Goal: Book appointment/travel/reservation

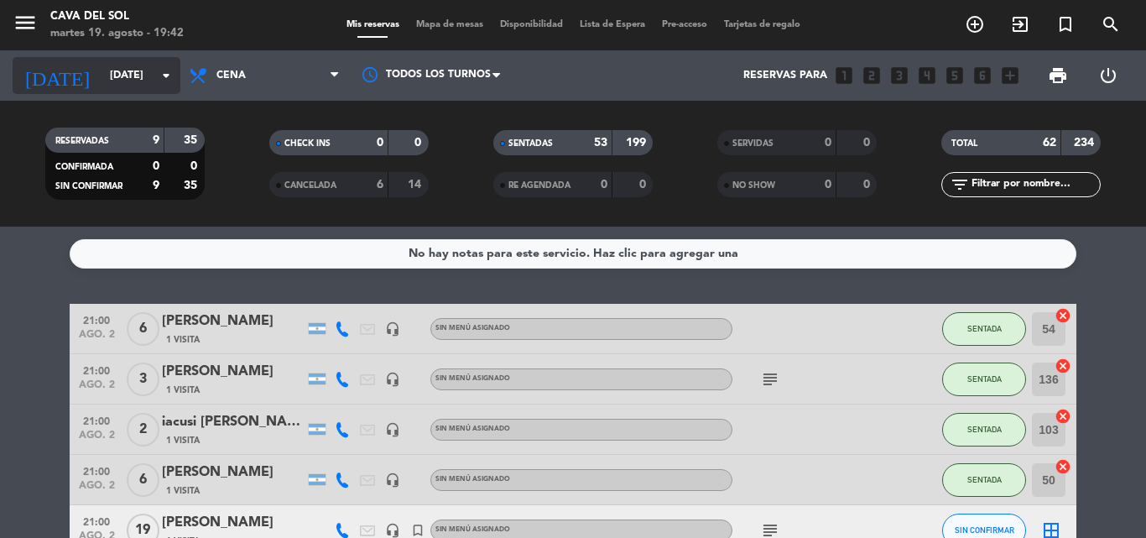
click at [167, 76] on icon "arrow_drop_down" at bounding box center [166, 75] width 20 height 20
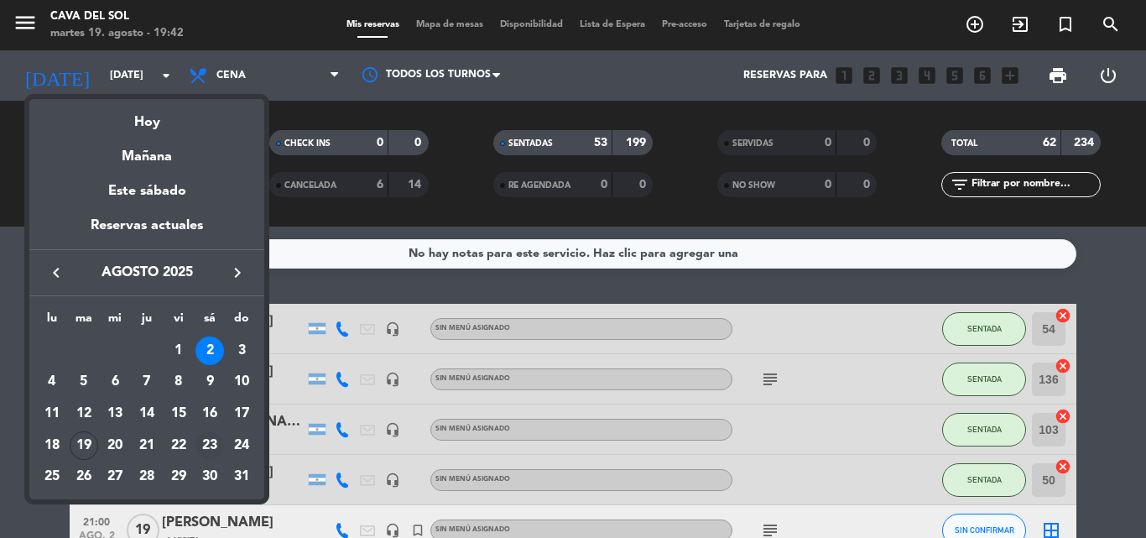
click at [213, 447] on div "23" at bounding box center [209, 445] width 29 height 29
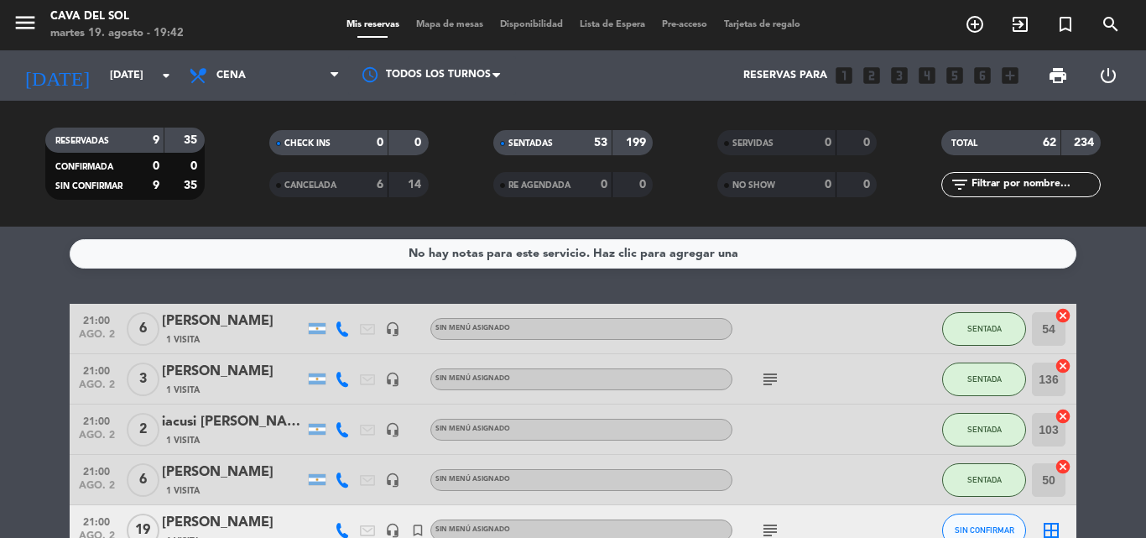
type input "sáb. 23 ago."
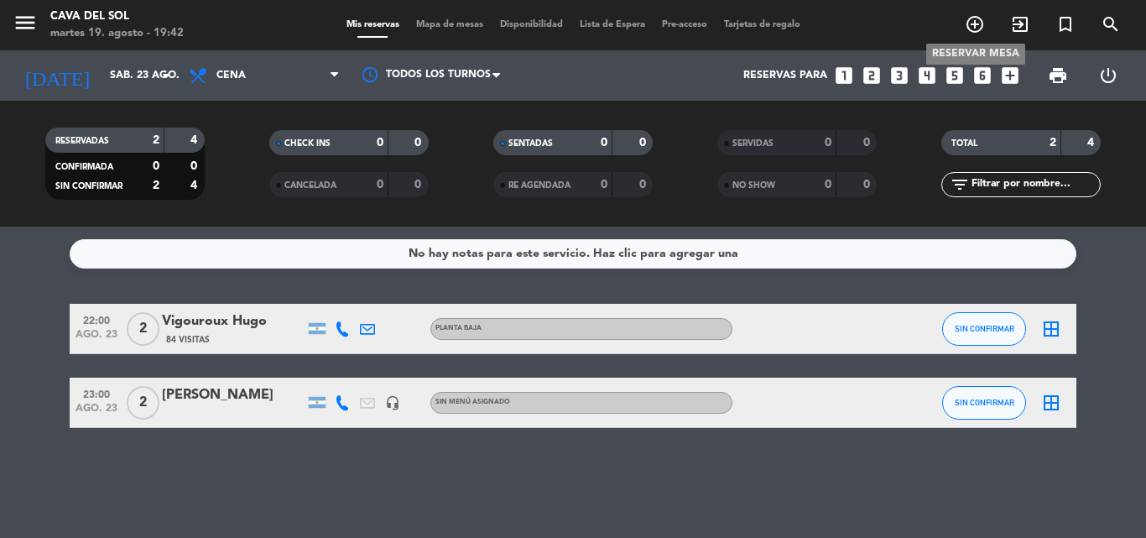
click at [975, 30] on icon "add_circle_outline" at bounding box center [974, 24] width 20 height 20
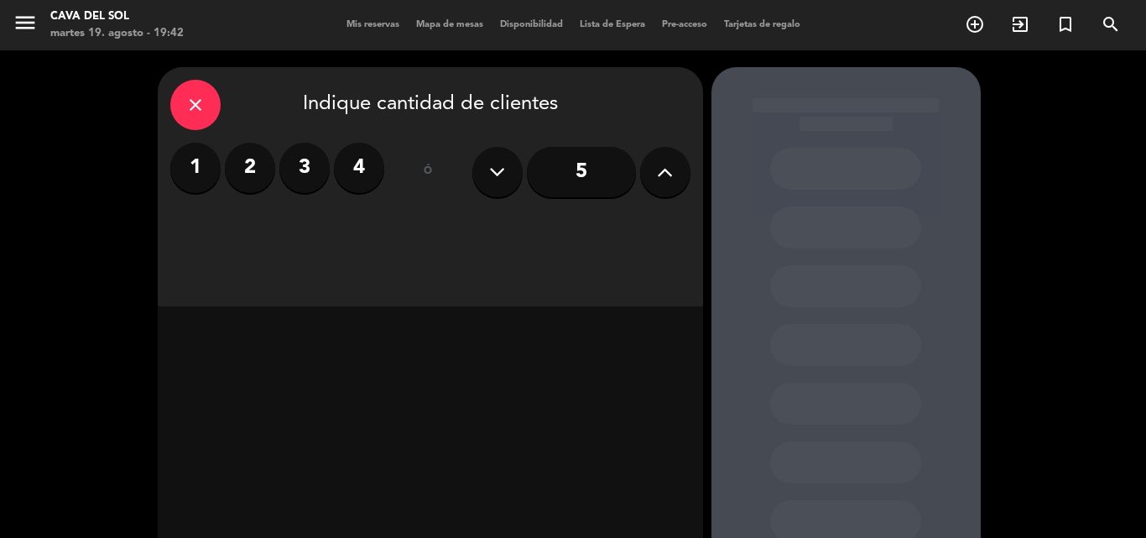
click at [671, 174] on icon at bounding box center [665, 171] width 16 height 25
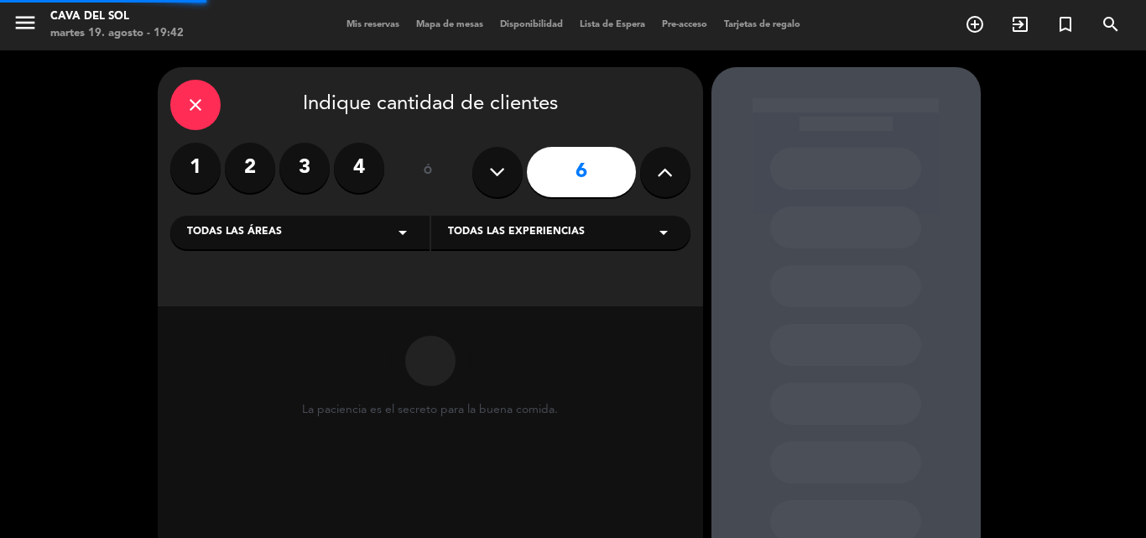
click at [671, 174] on icon at bounding box center [665, 171] width 16 height 25
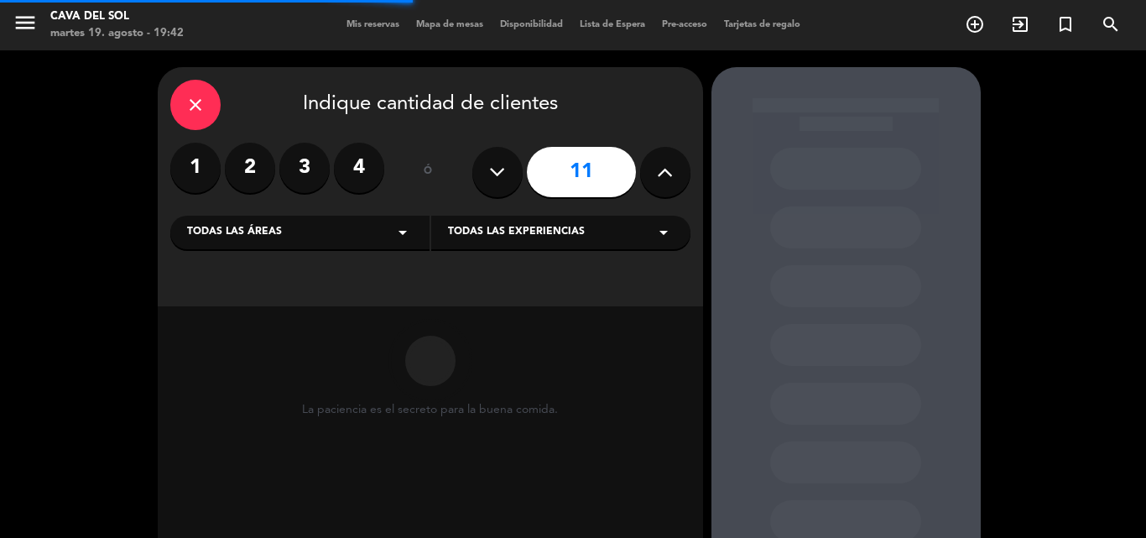
click at [671, 174] on icon at bounding box center [665, 171] width 16 height 25
type input "13"
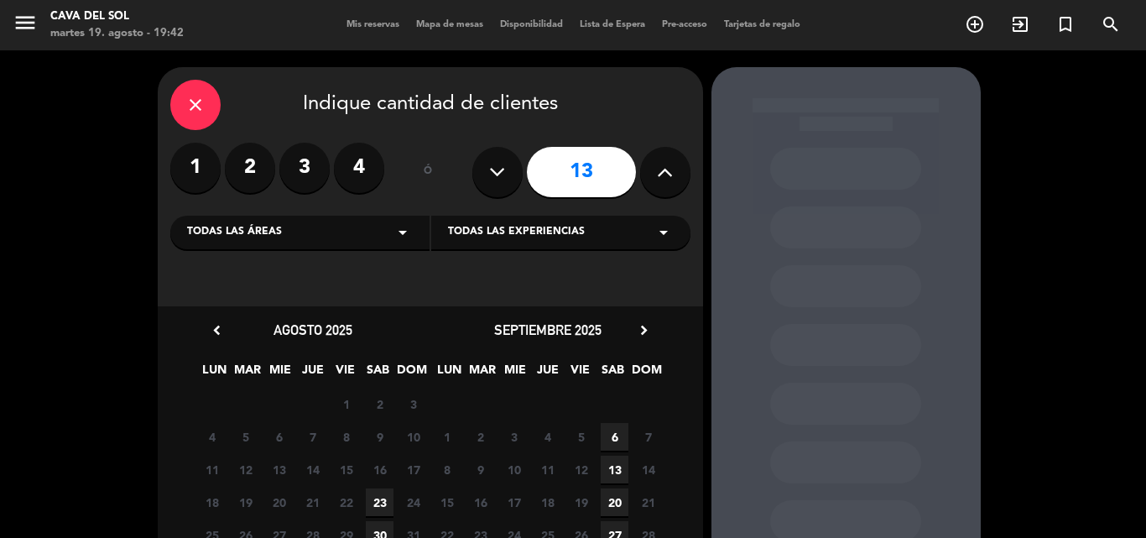
click at [376, 505] on span "23" at bounding box center [380, 502] width 28 height 28
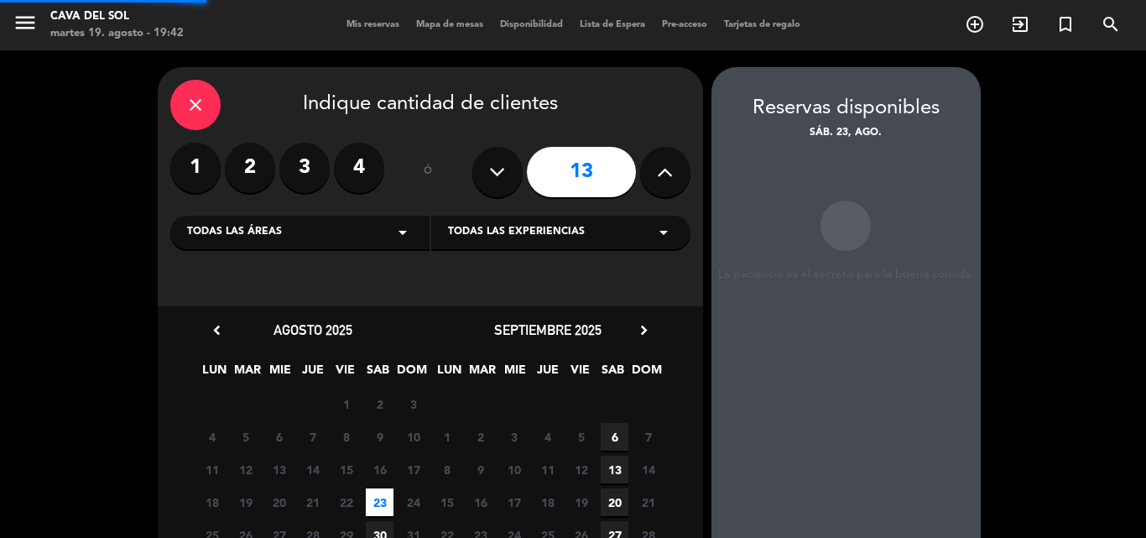
scroll to position [67, 0]
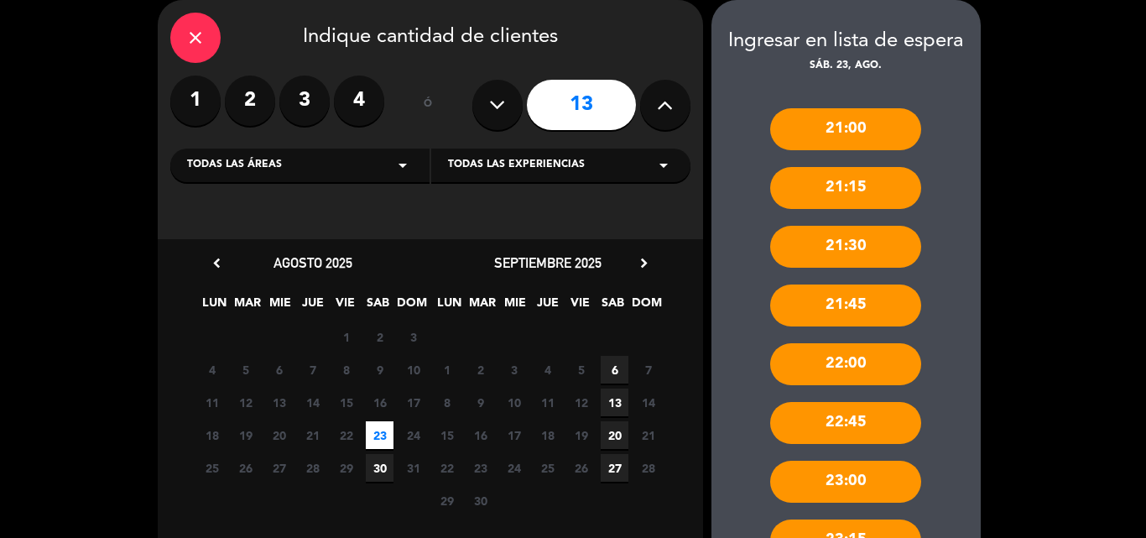
click at [1071, 208] on div "close Indique cantidad de clientes 1 2 3 4 ó 13 Todas las áreas arrow_drop_down…" at bounding box center [573, 383] width 1146 height 801
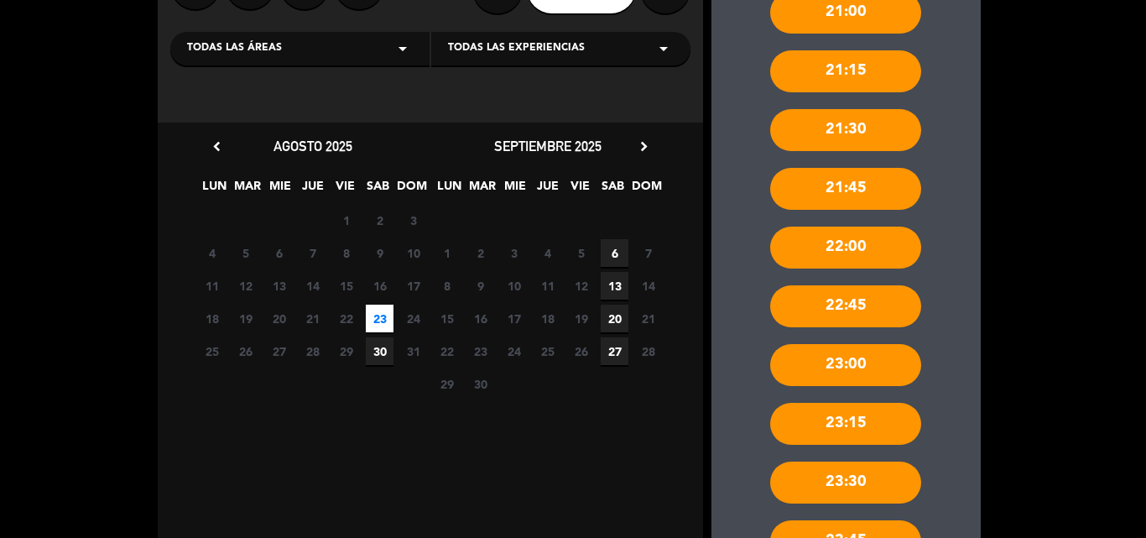
scroll to position [0, 0]
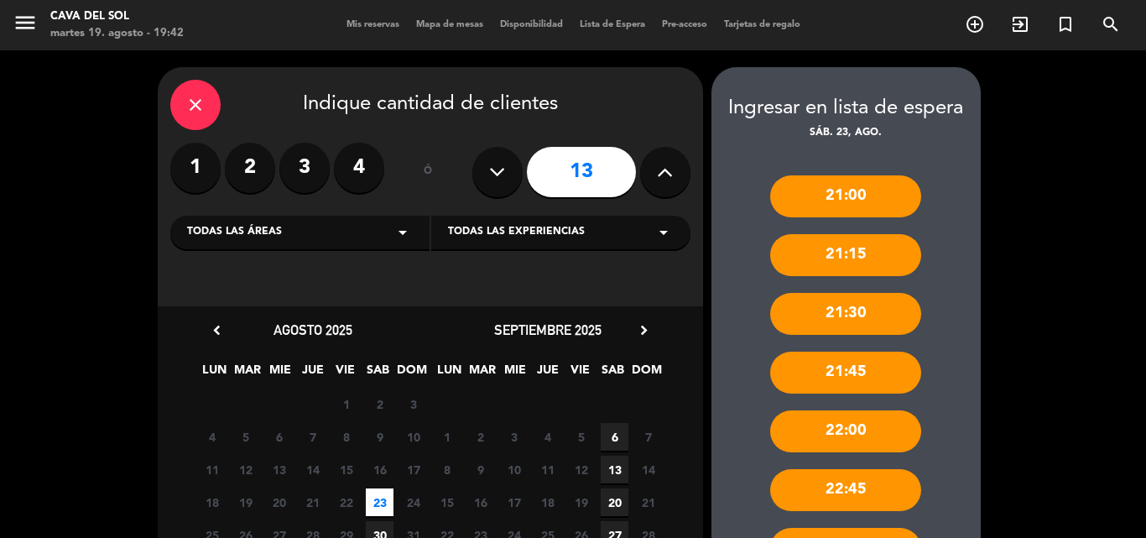
click at [195, 113] on icon "close" at bounding box center [195, 105] width 20 height 20
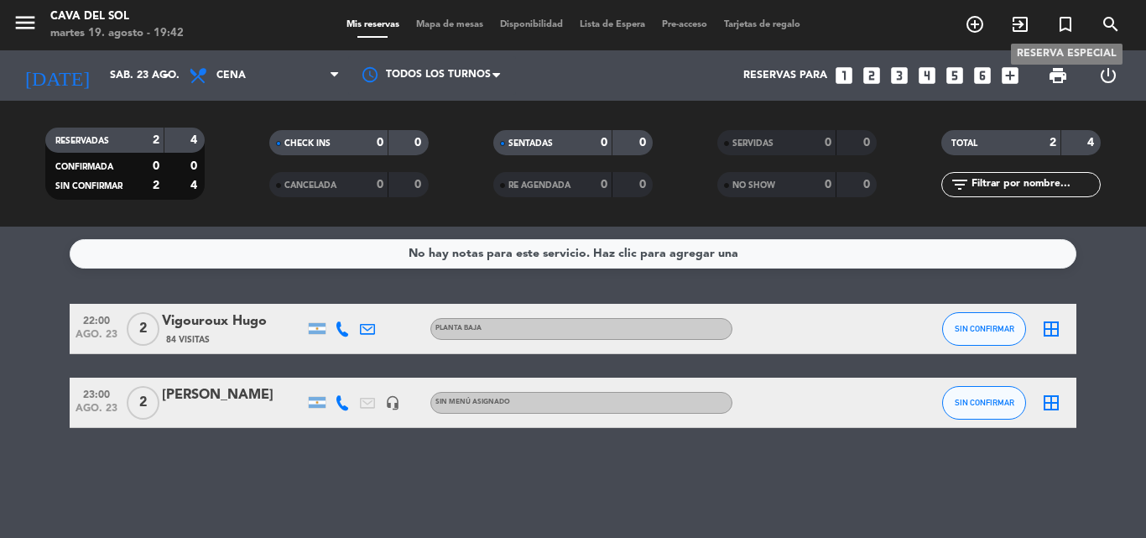
click at [1065, 30] on icon "turned_in_not" at bounding box center [1065, 24] width 20 height 20
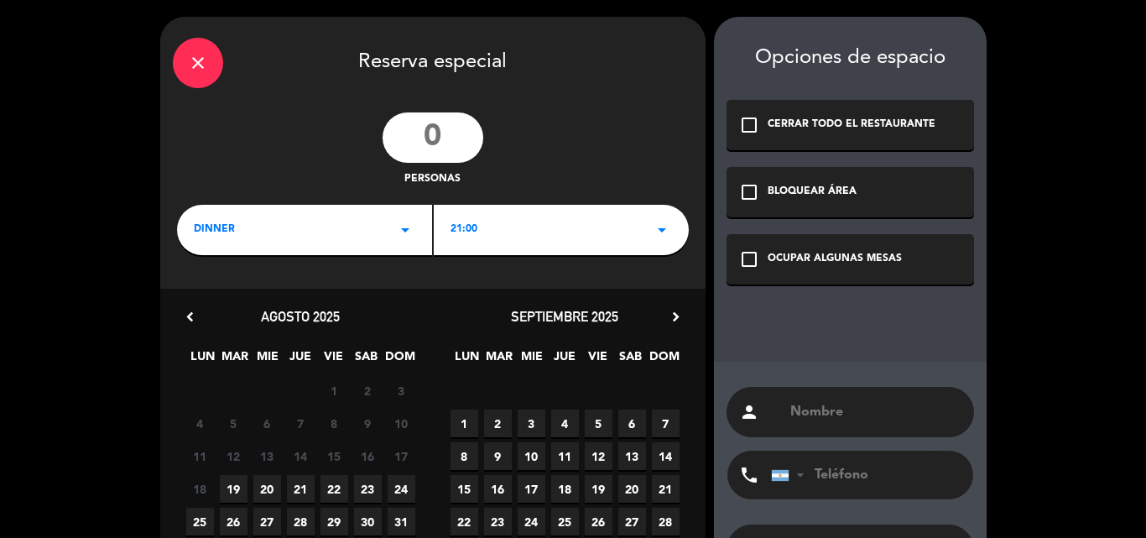
click at [443, 128] on input "number" at bounding box center [432, 137] width 101 height 50
type input "13"
click at [655, 232] on icon "arrow_drop_down" at bounding box center [662, 230] width 20 height 20
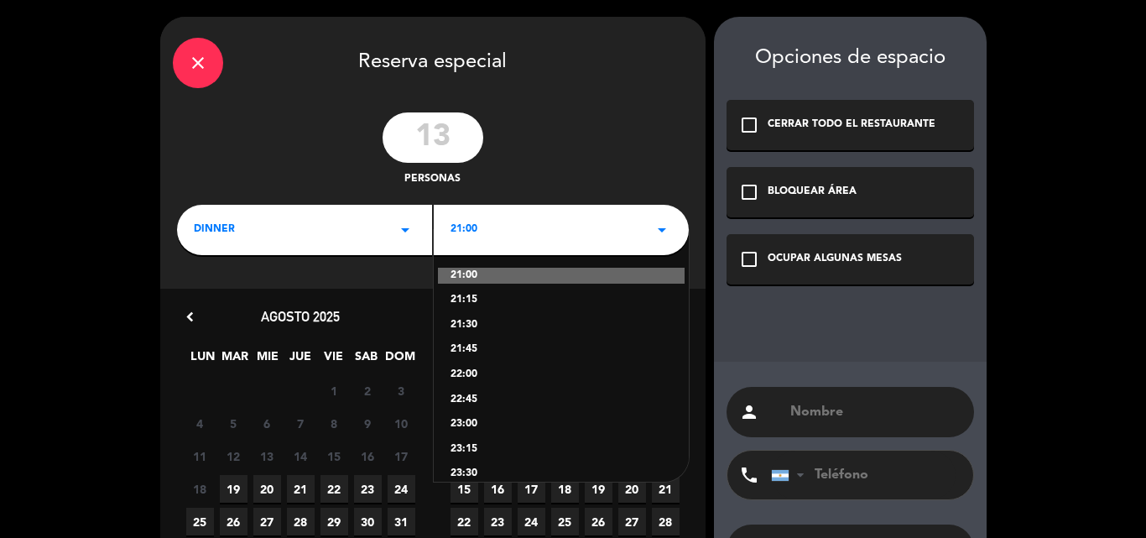
click at [467, 349] on div "21:45" at bounding box center [560, 349] width 221 height 17
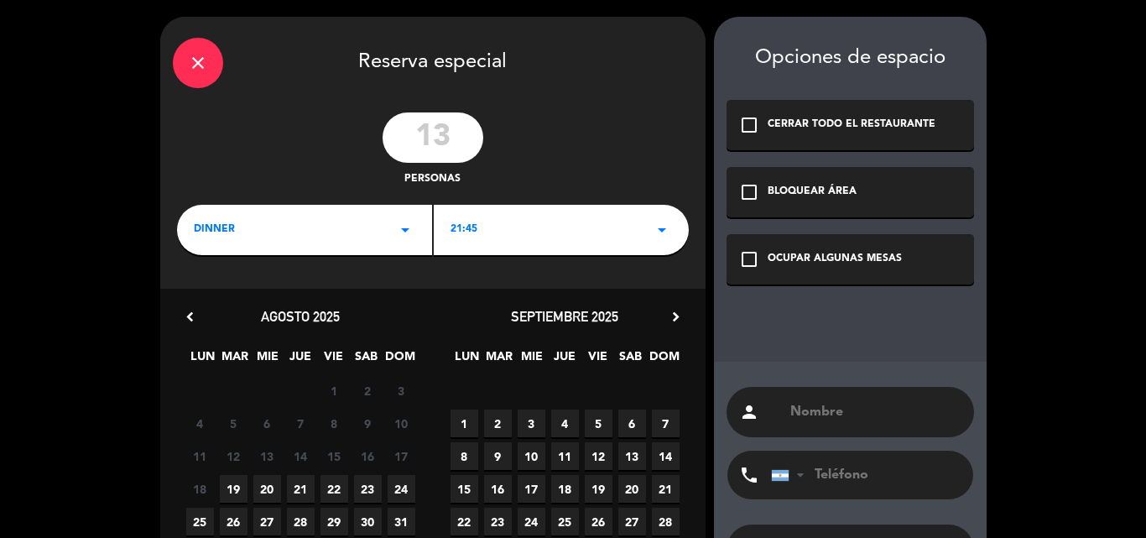
click at [366, 495] on span "23" at bounding box center [368, 489] width 28 height 28
click at [746, 262] on icon "check_box_outline_blank" at bounding box center [749, 259] width 20 height 20
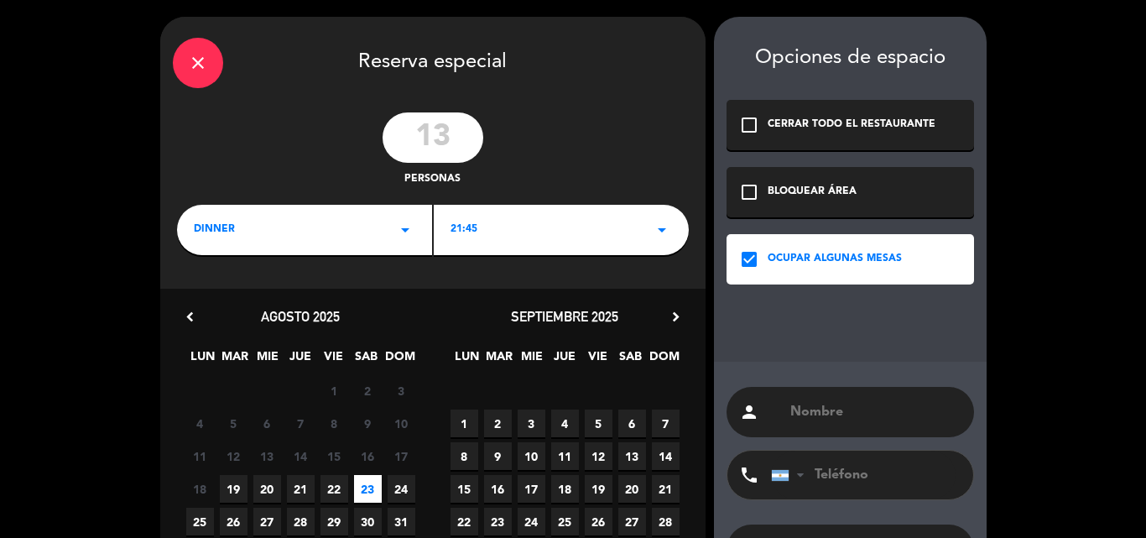
click at [1041, 257] on div "close Reserva especial 13 personas DINNER arrow_drop_down 21:45 arrow_drop_down…" at bounding box center [573, 335] width 1146 height 671
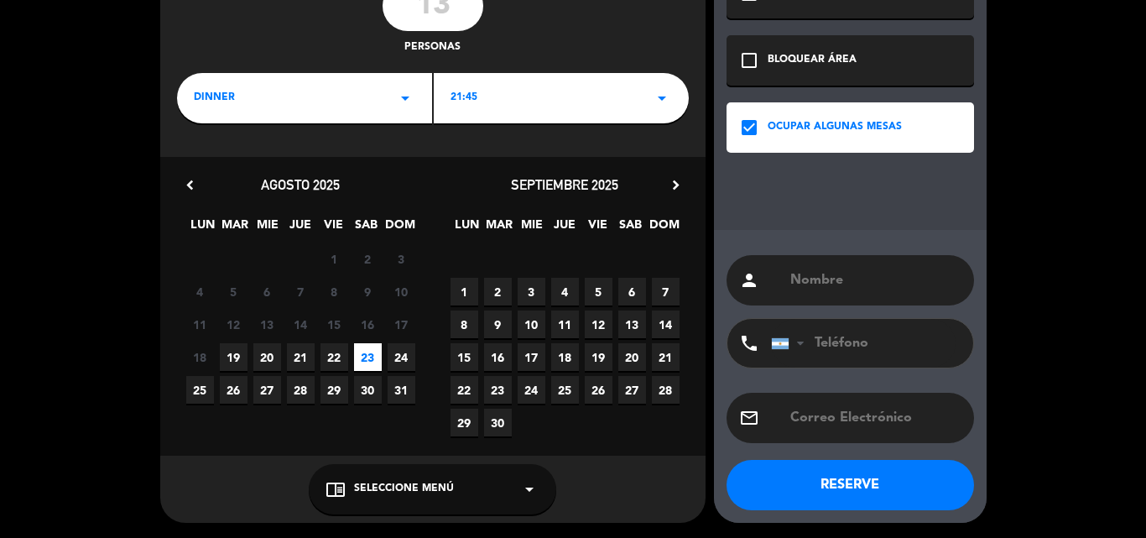
scroll to position [133, 0]
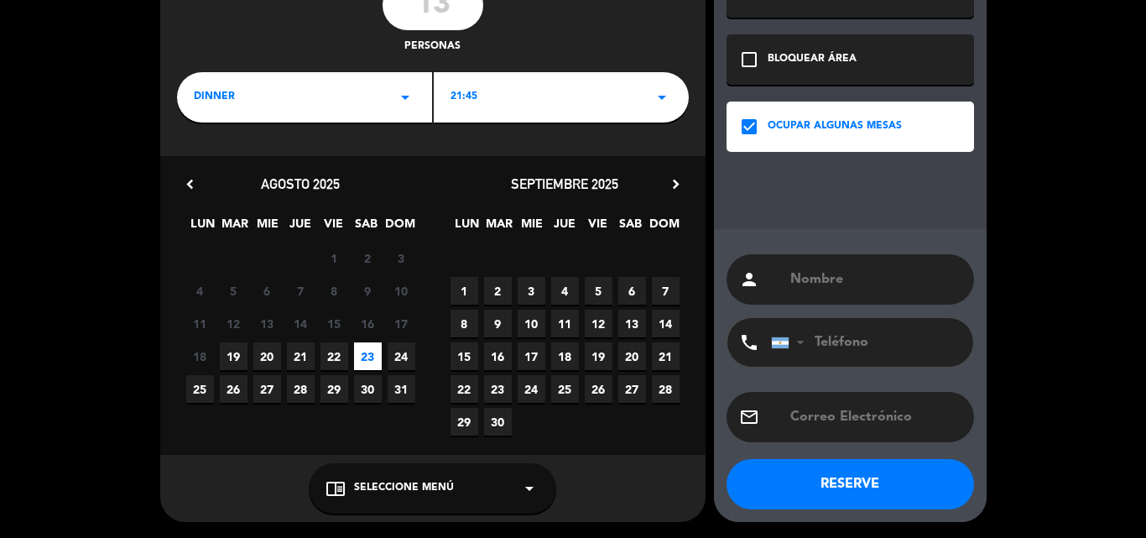
click at [909, 274] on input "text" at bounding box center [874, 279] width 173 height 23
type input "[PERSON_NAME]"
click at [844, 341] on input "tel" at bounding box center [863, 342] width 185 height 49
type input "3415149876"
click at [867, 492] on button "RESERVE" at bounding box center [849, 484] width 247 height 50
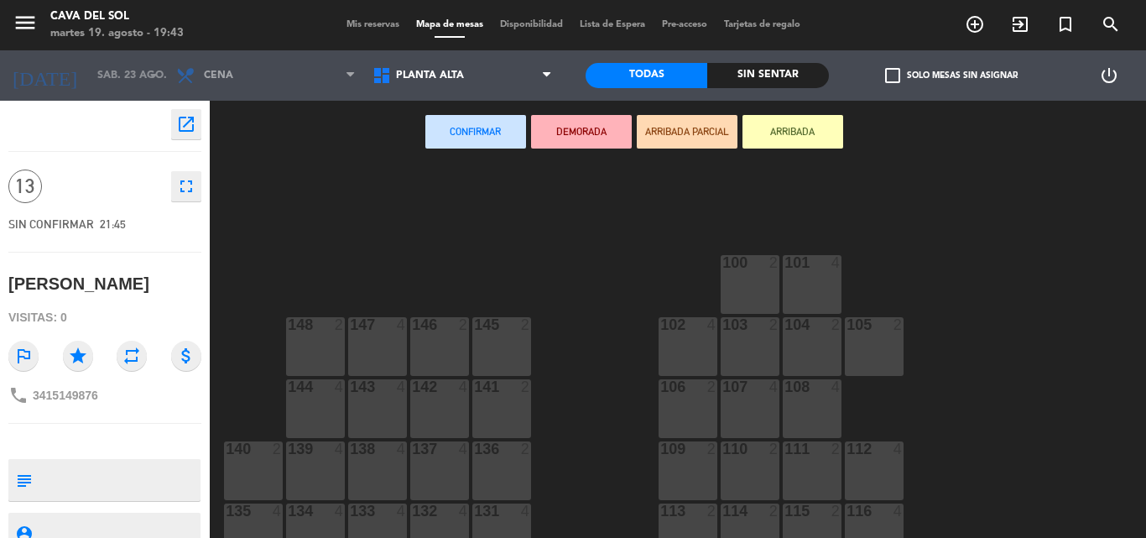
click at [478, 138] on button "Confirmar" at bounding box center [475, 132] width 101 height 34
click at [541, 72] on span "Planta Alta" at bounding box center [462, 75] width 196 height 37
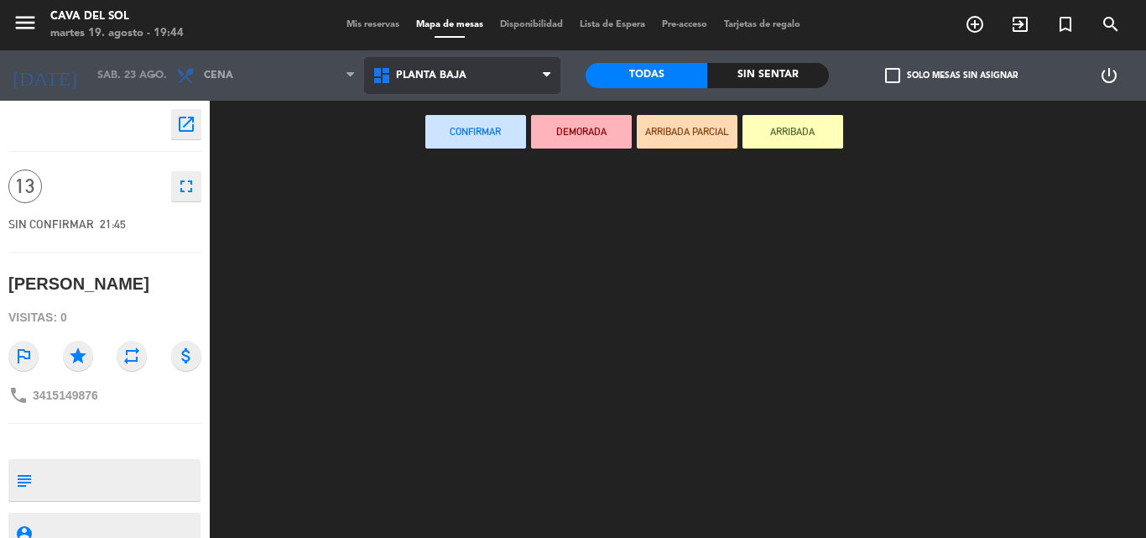
click at [432, 149] on ng-component "menu Cava del [PERSON_NAME][DATE] 19. agosto - 19:44 Mis reservas Mapa de mesas…" at bounding box center [573, 269] width 1146 height 538
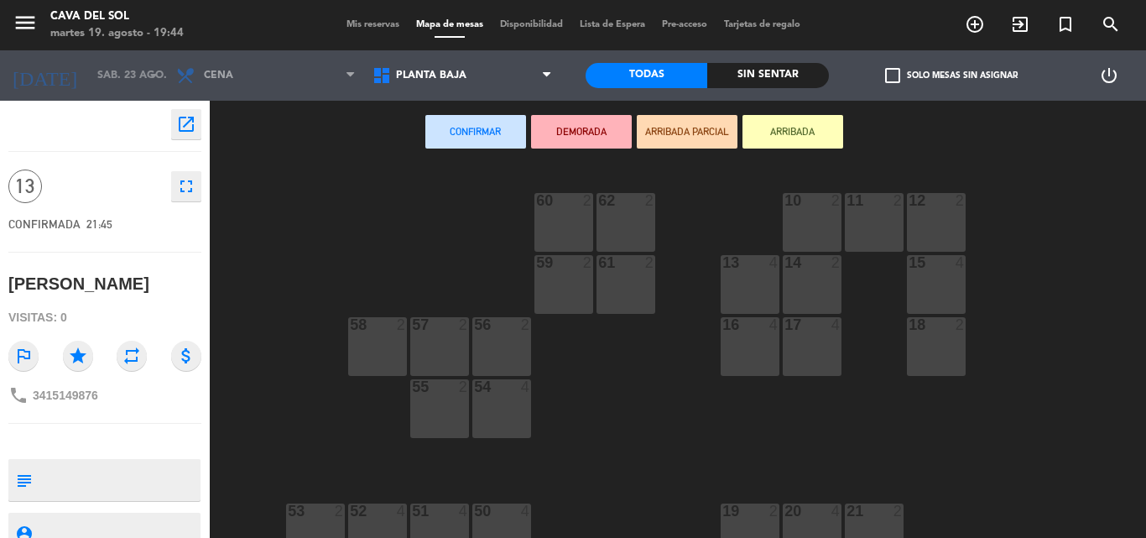
click at [551, 375] on div "60 2 62 2 10 2 11 2 12 2 59 2 61 2 13 4 14 2 15 4 57 2 58 2 16 4 17 4 18 2 56 2…" at bounding box center [683, 351] width 924 height 374
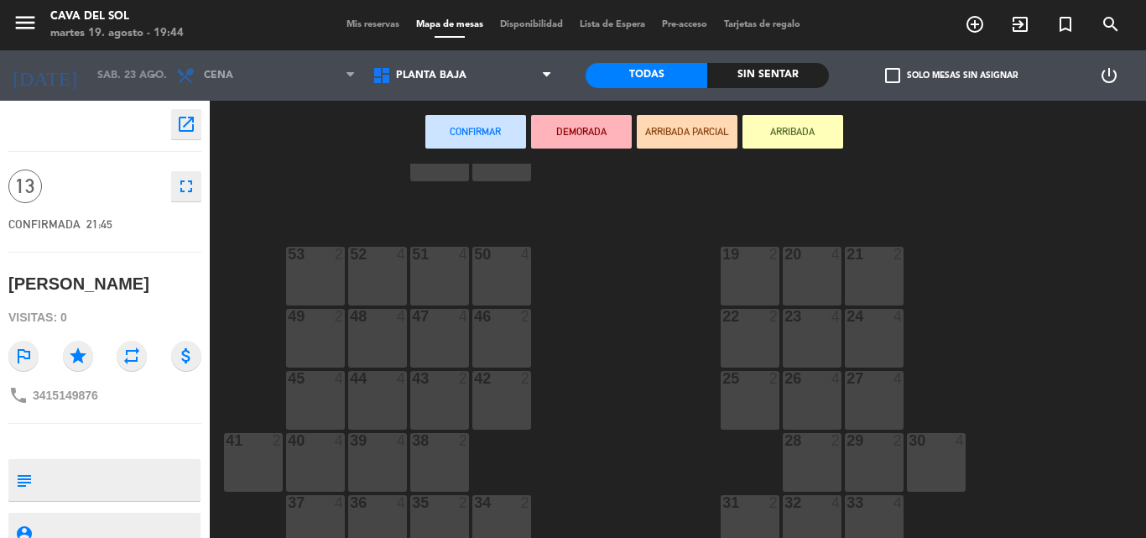
scroll to position [273, 0]
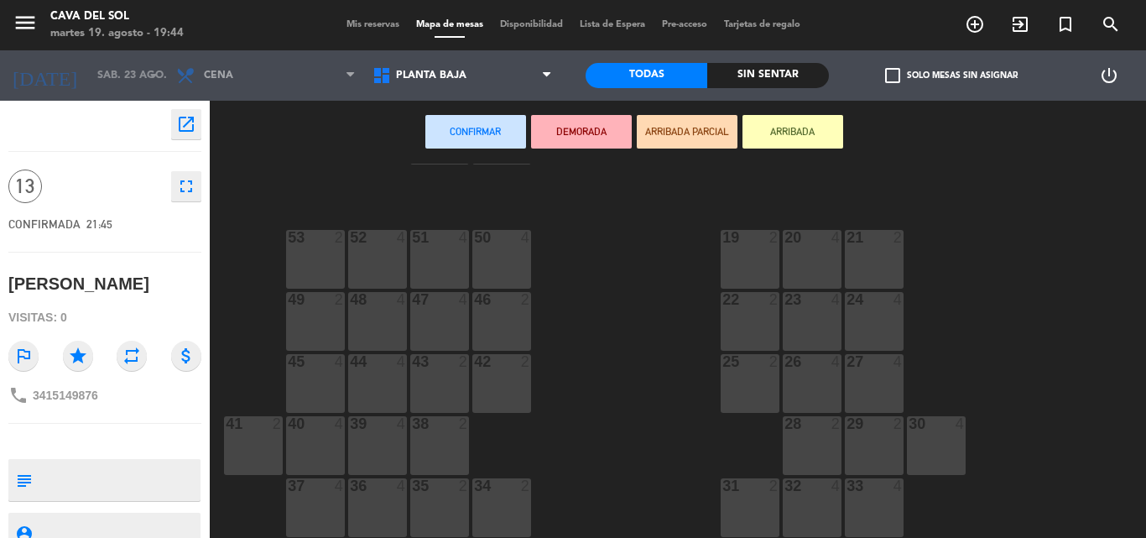
click at [492, 522] on div "34 2" at bounding box center [501, 507] width 59 height 59
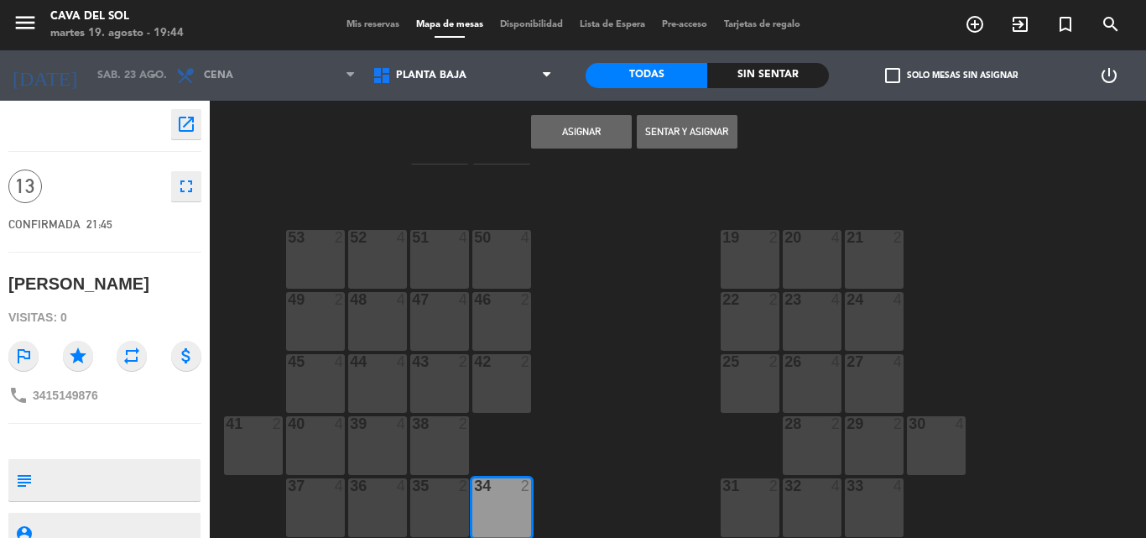
click at [447, 532] on div "35 2" at bounding box center [439, 507] width 59 height 59
click at [371, 520] on div "36 4" at bounding box center [377, 507] width 59 height 59
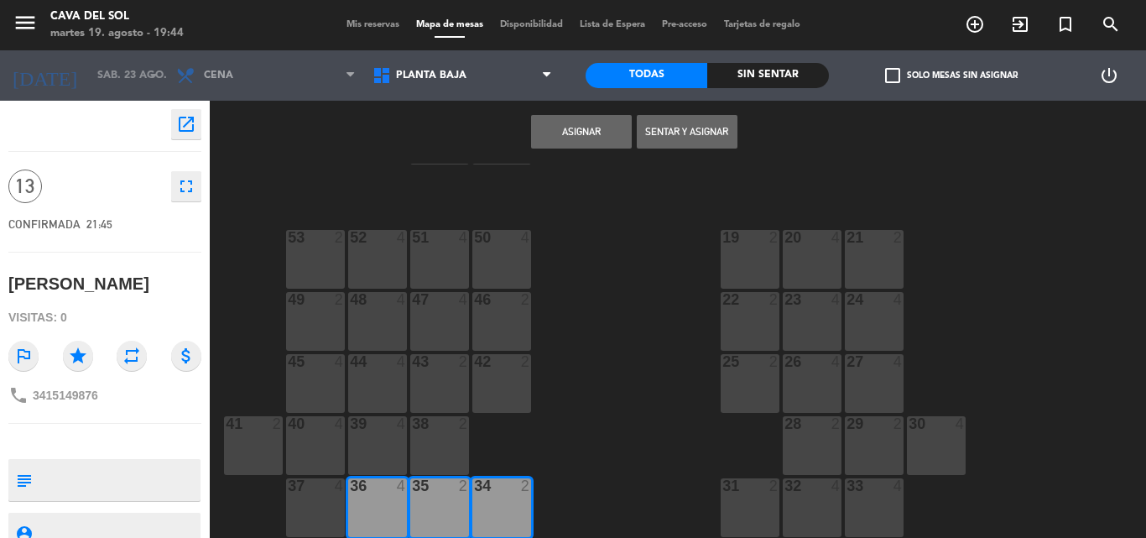
click at [314, 512] on div "37 4" at bounding box center [315, 507] width 59 height 59
click at [573, 127] on button "Asignar" at bounding box center [581, 132] width 101 height 34
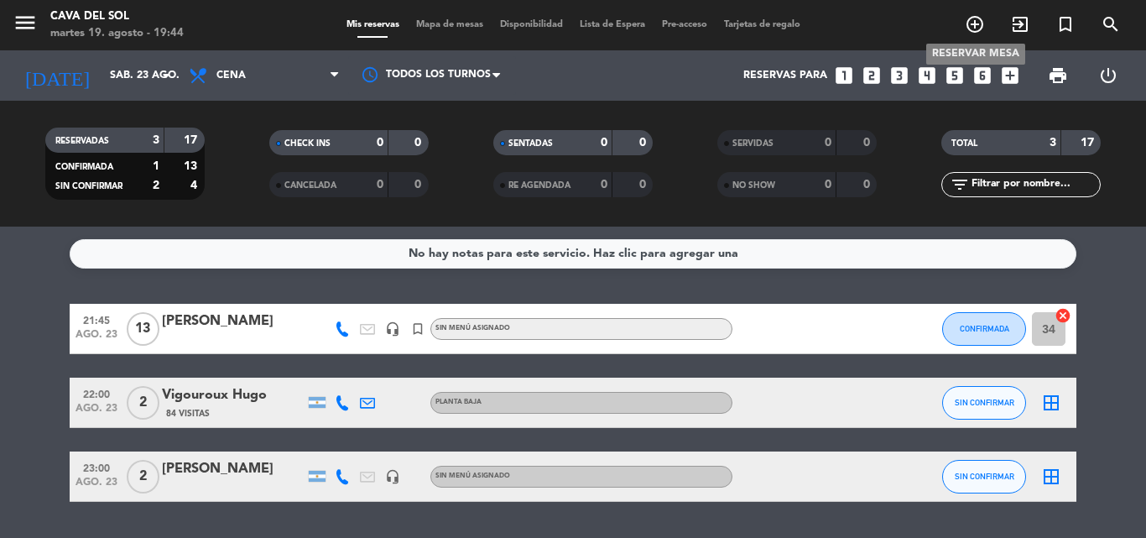
click at [975, 22] on icon "add_circle_outline" at bounding box center [974, 24] width 20 height 20
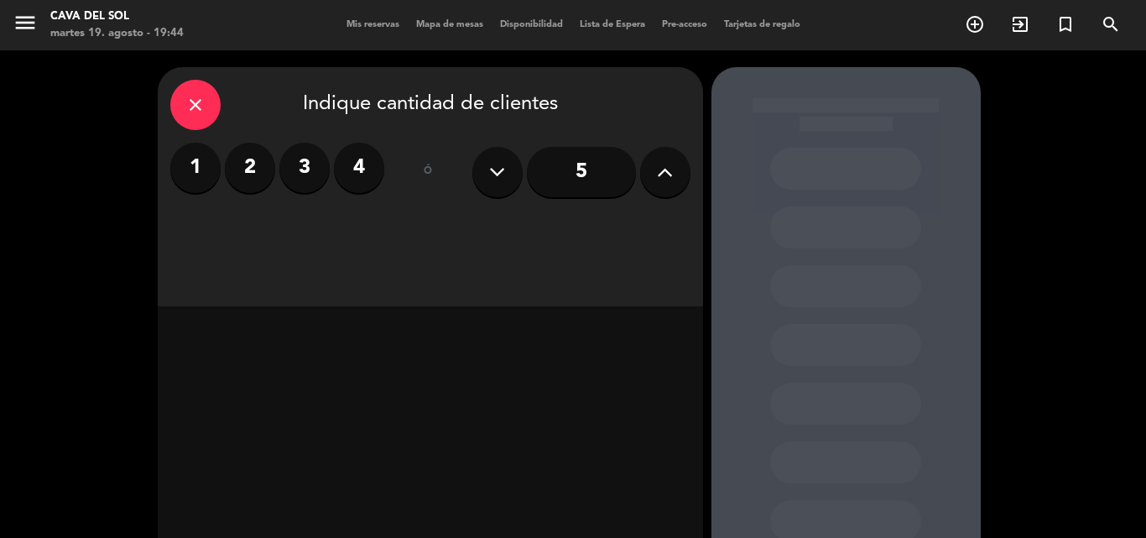
click at [663, 176] on icon at bounding box center [665, 171] width 16 height 25
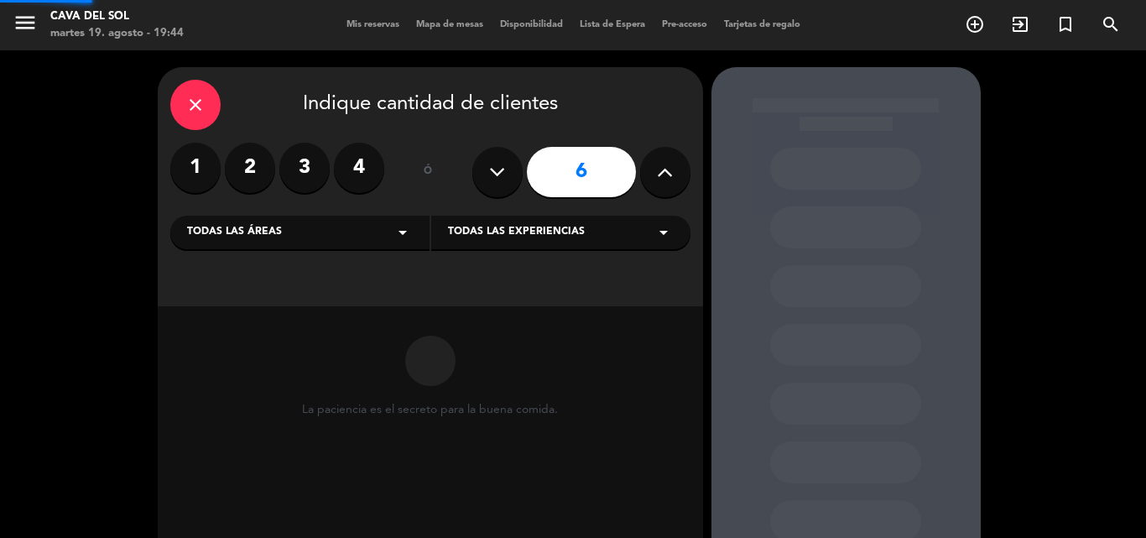
click at [663, 176] on icon at bounding box center [665, 171] width 16 height 25
type input "10"
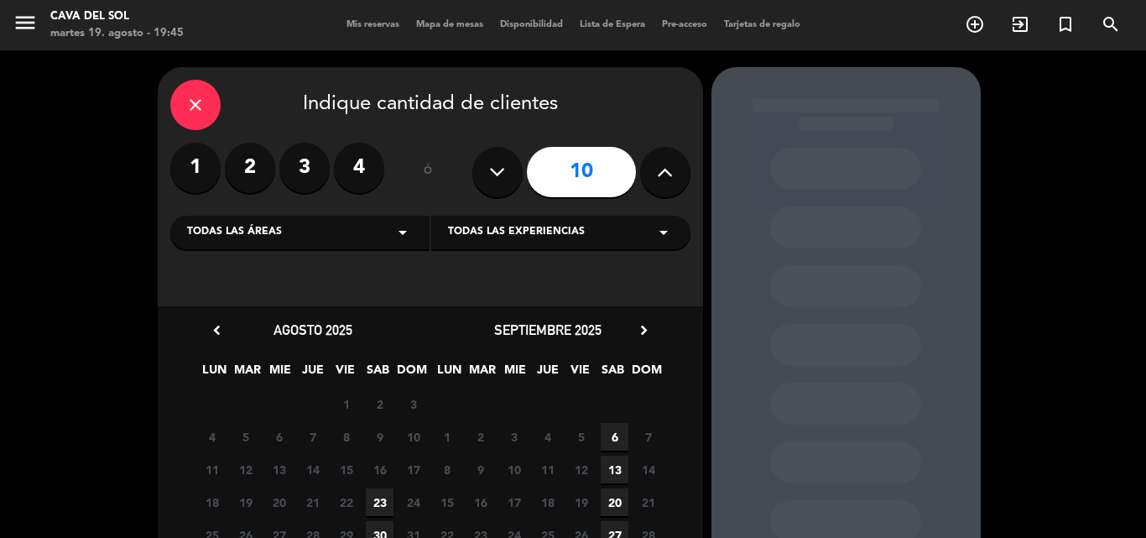
click at [382, 500] on span "23" at bounding box center [380, 502] width 28 height 28
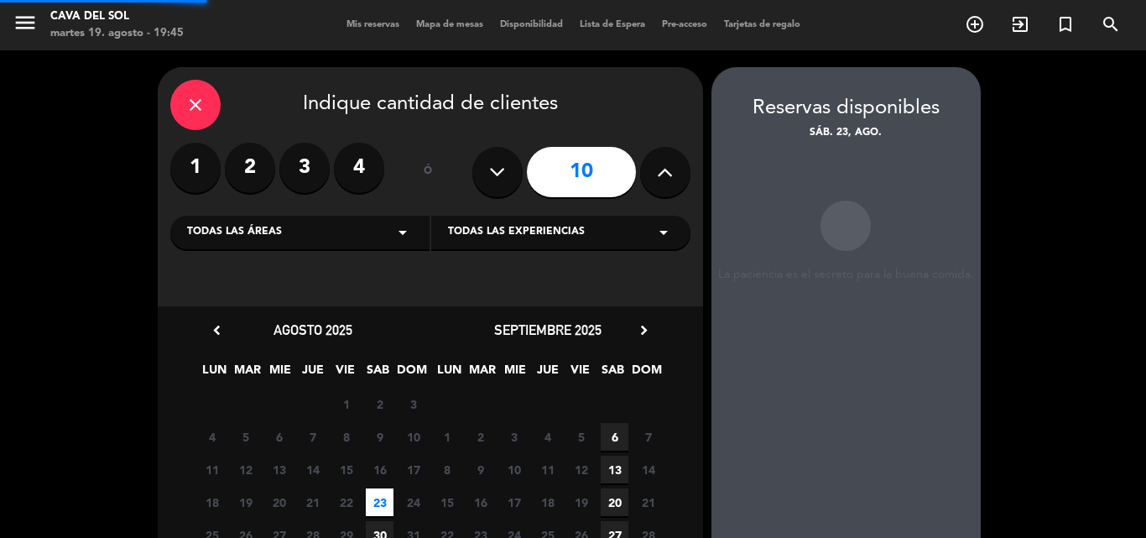
scroll to position [67, 0]
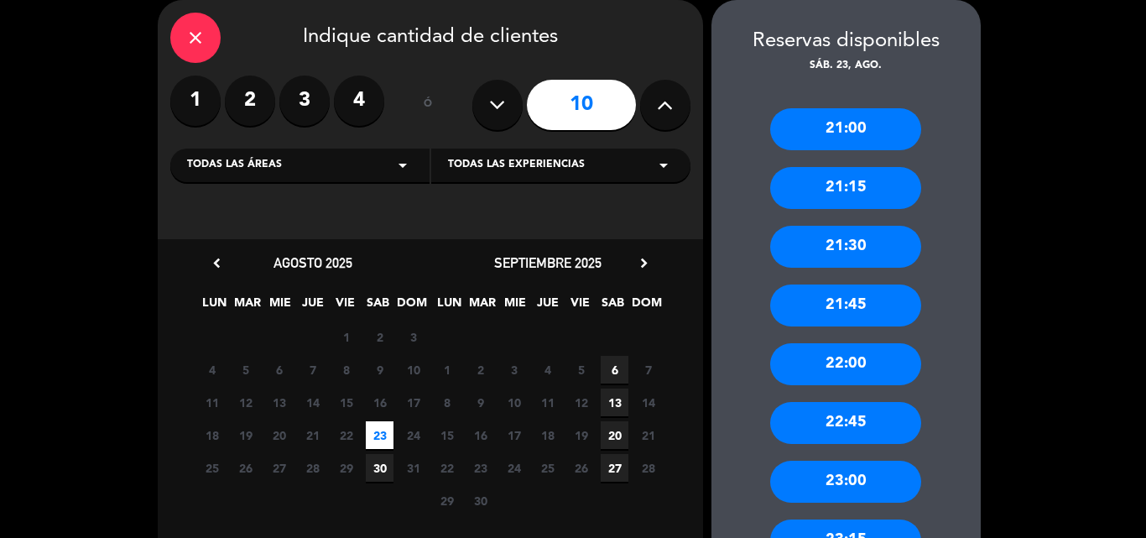
click at [869, 368] on div "22:00" at bounding box center [845, 364] width 151 height 42
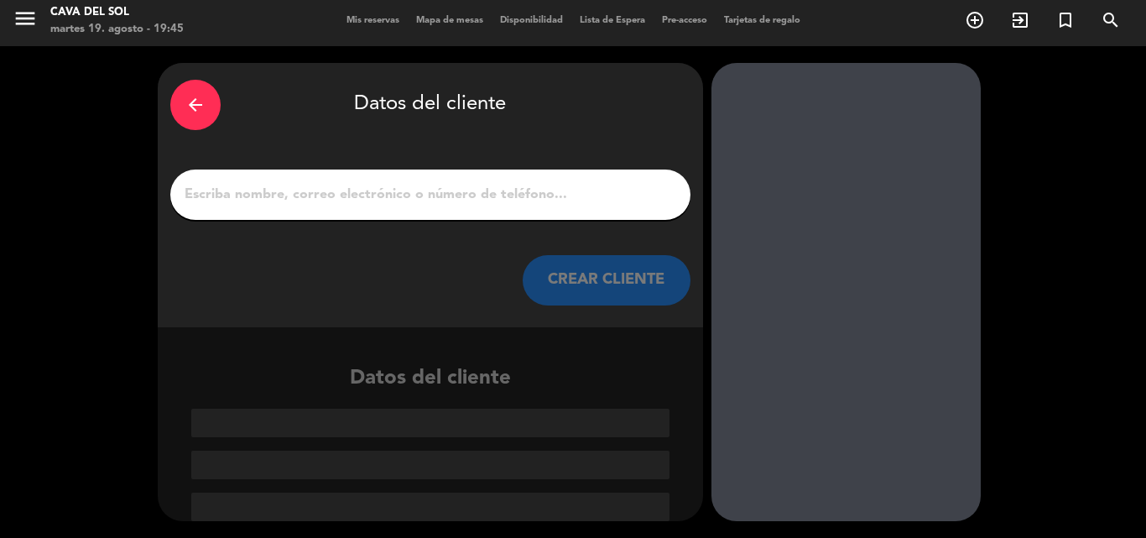
scroll to position [4, 0]
click at [474, 183] on input "1" at bounding box center [430, 194] width 495 height 23
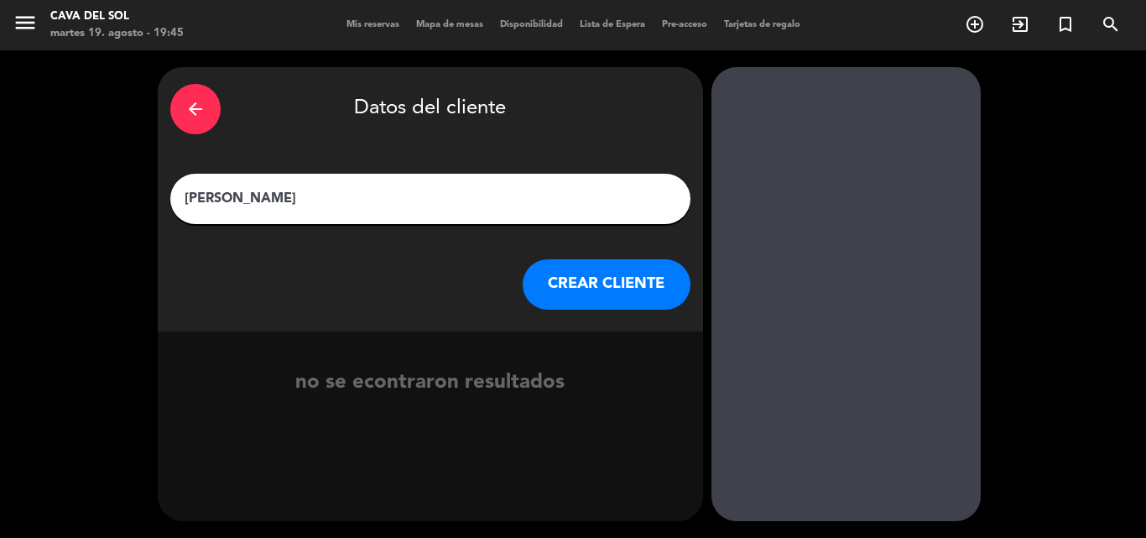
type input "[PERSON_NAME]"
click at [622, 283] on button "CREAR CLIENTE" at bounding box center [606, 284] width 168 height 50
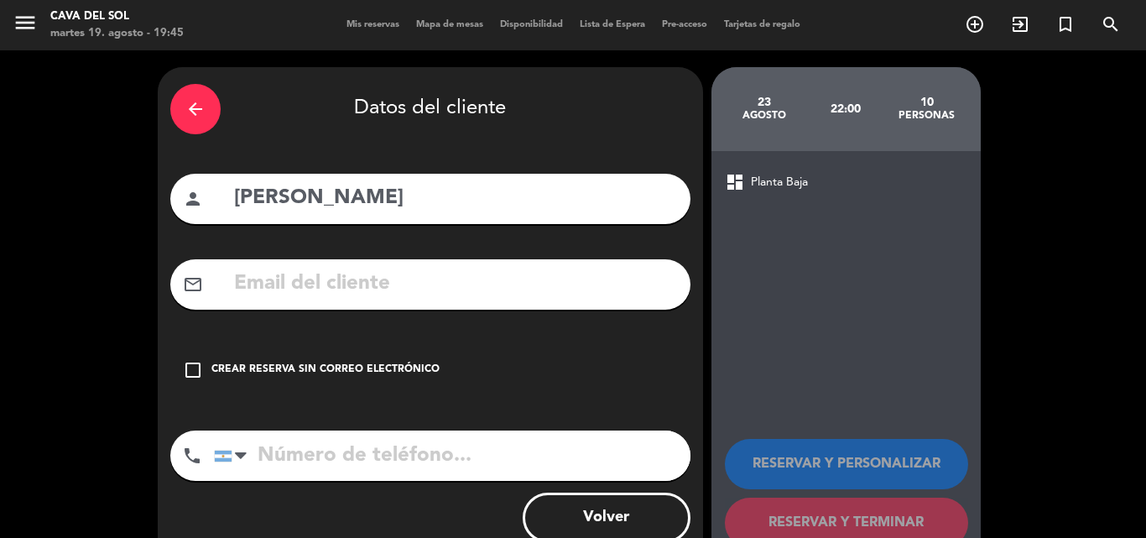
click at [198, 365] on icon "check_box_outline_blank" at bounding box center [193, 370] width 20 height 20
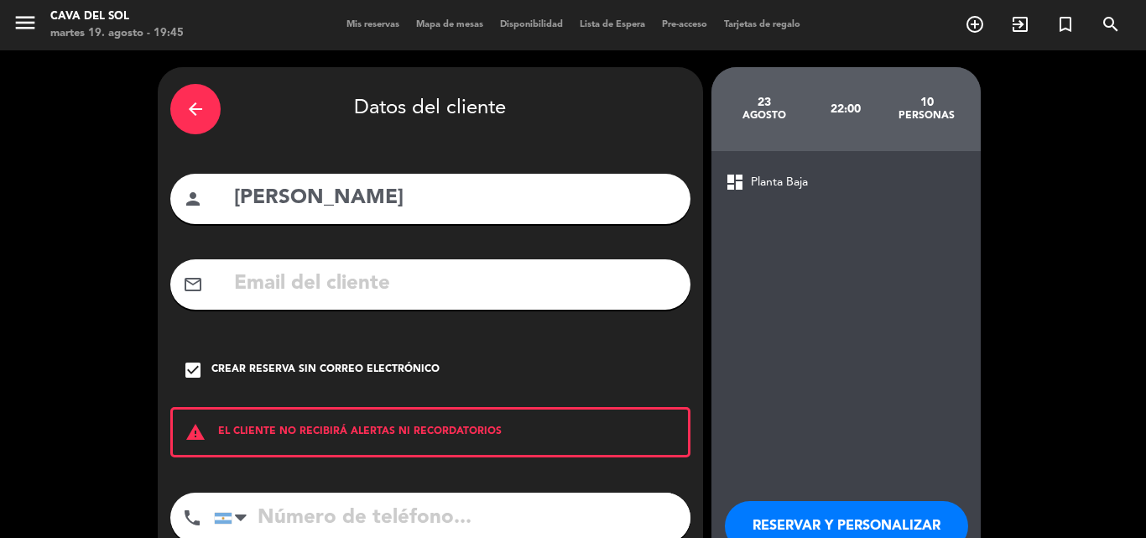
click at [358, 499] on input "tel" at bounding box center [452, 517] width 476 height 50
type input "3415424552"
click at [1077, 271] on div "arrow_back Datos del cliente person [PERSON_NAME] mail_outline check_box Crear …" at bounding box center [573, 348] width 1146 height 596
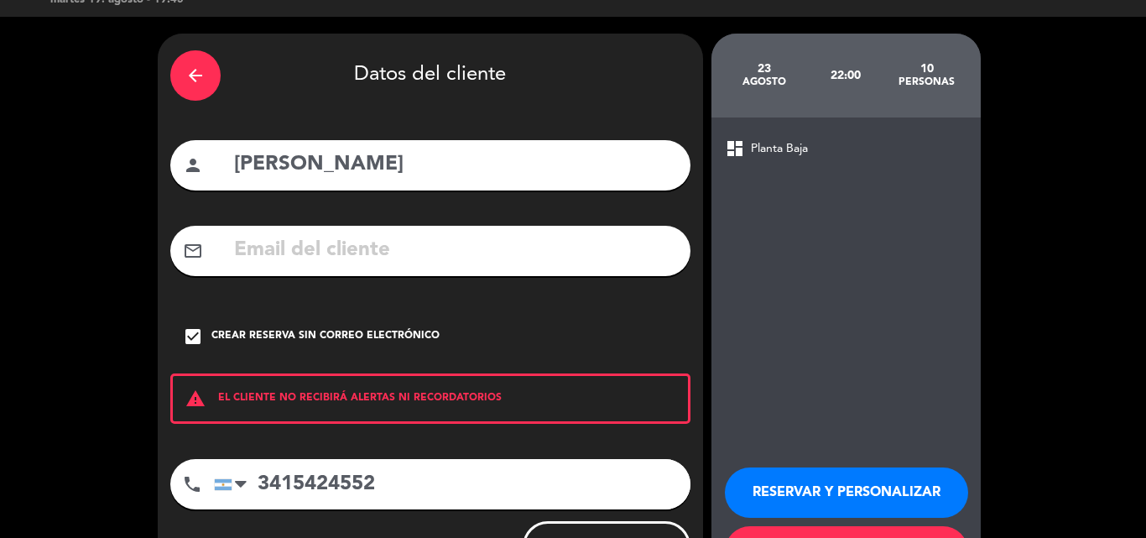
scroll to position [109, 0]
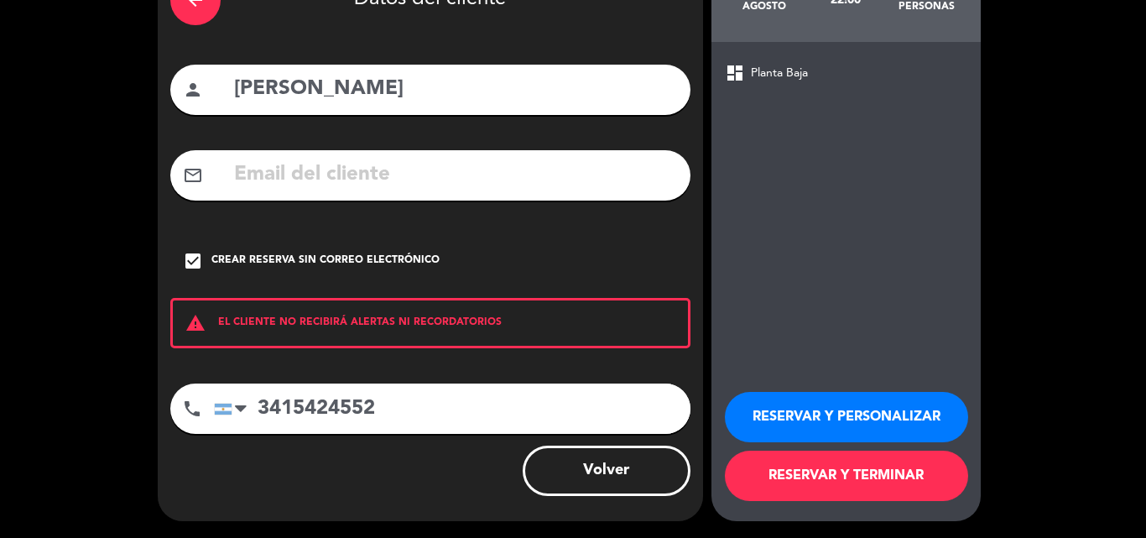
click at [884, 457] on button "RESERVAR Y TERMINAR" at bounding box center [846, 475] width 243 height 50
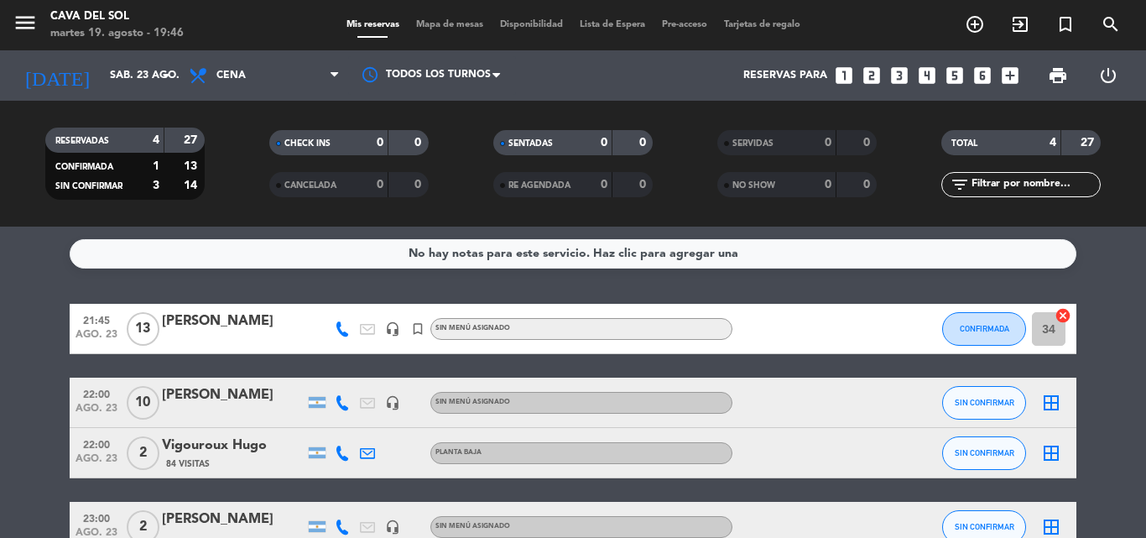
click at [434, 29] on span "Mapa de mesas" at bounding box center [450, 24] width 84 height 9
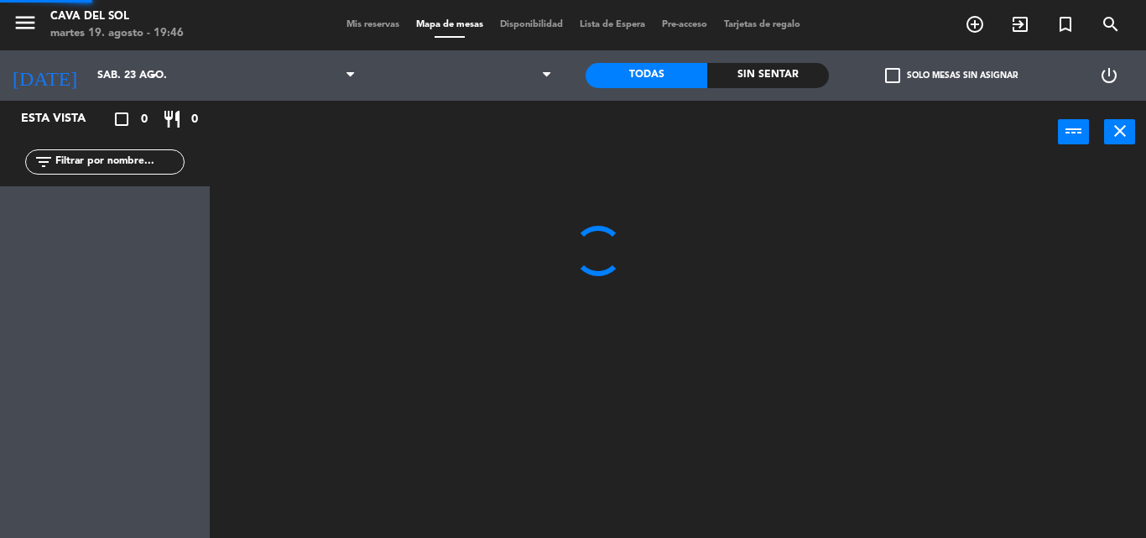
click at [434, 29] on span "Mapa de mesas" at bounding box center [450, 24] width 84 height 9
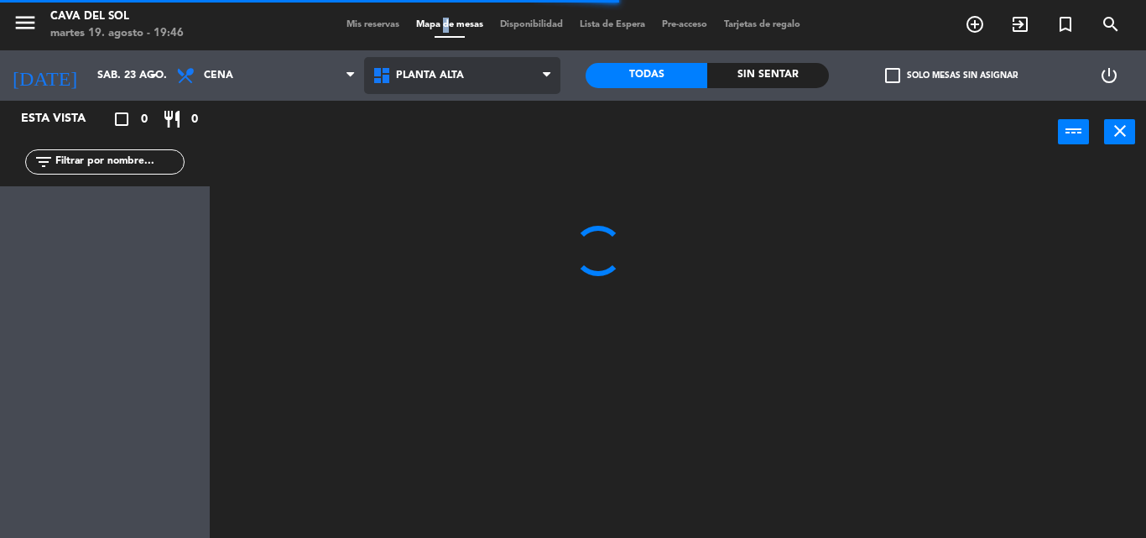
click at [476, 71] on span "Planta Alta" at bounding box center [462, 75] width 196 height 37
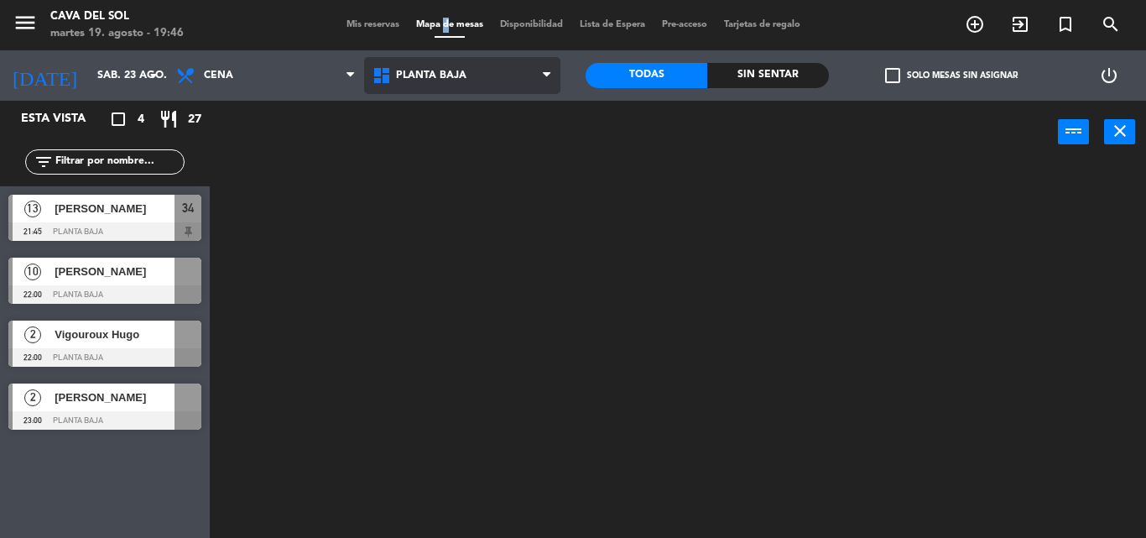
click at [467, 155] on ng-component "menu Cava del [PERSON_NAME][DATE] 19. agosto - 19:46 Mis reservas Mapa de mesas…" at bounding box center [573, 269] width 1146 height 538
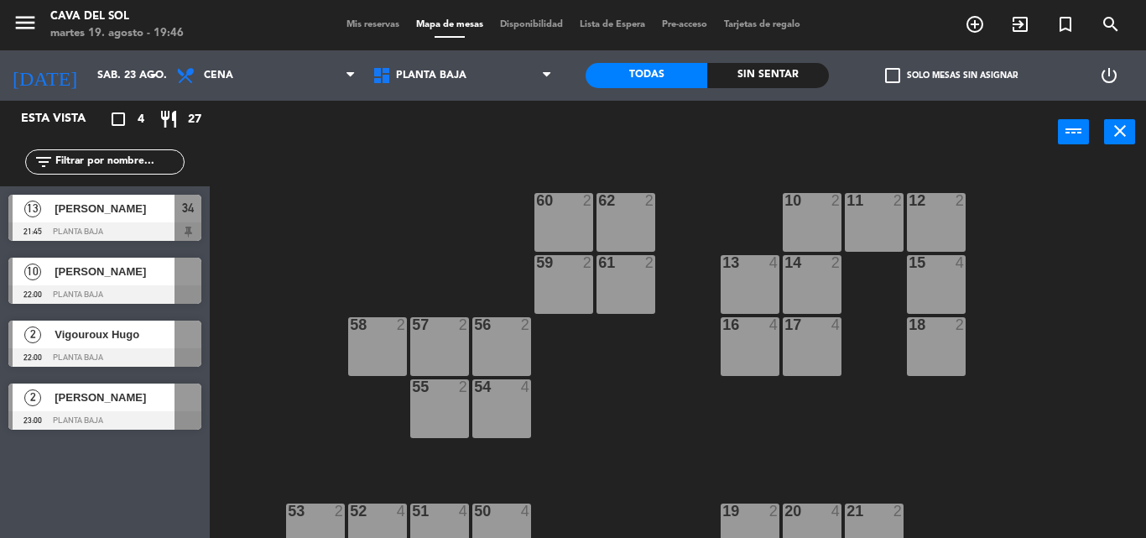
click at [569, 342] on div "60 2 62 2 10 2 11 2 12 2 59 2 61 2 13 4 14 2 15 4 57 2 58 2 16 4 17 4 18 2 56 2…" at bounding box center [683, 351] width 924 height 374
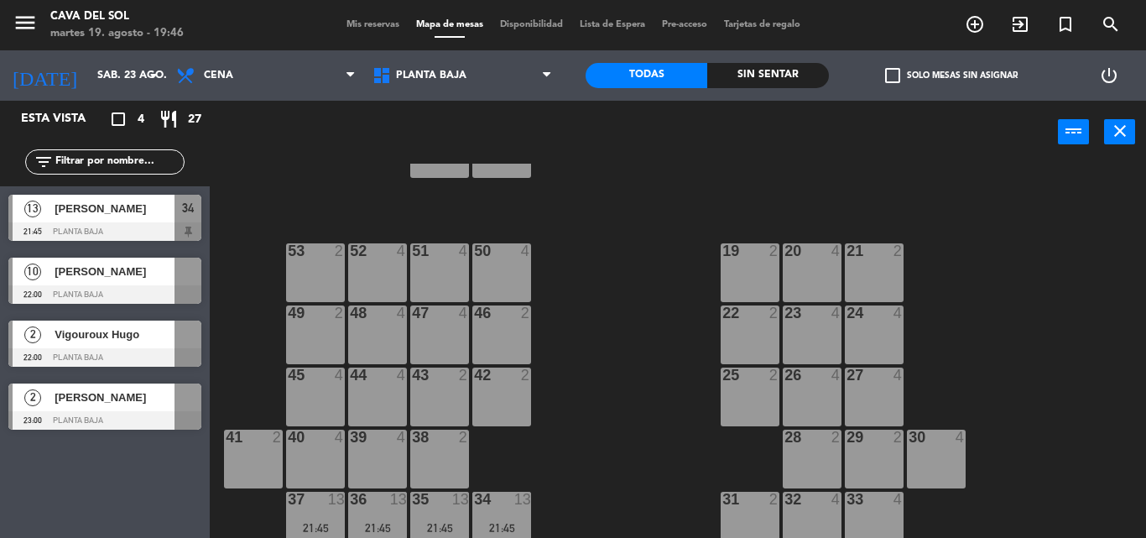
scroll to position [273, 0]
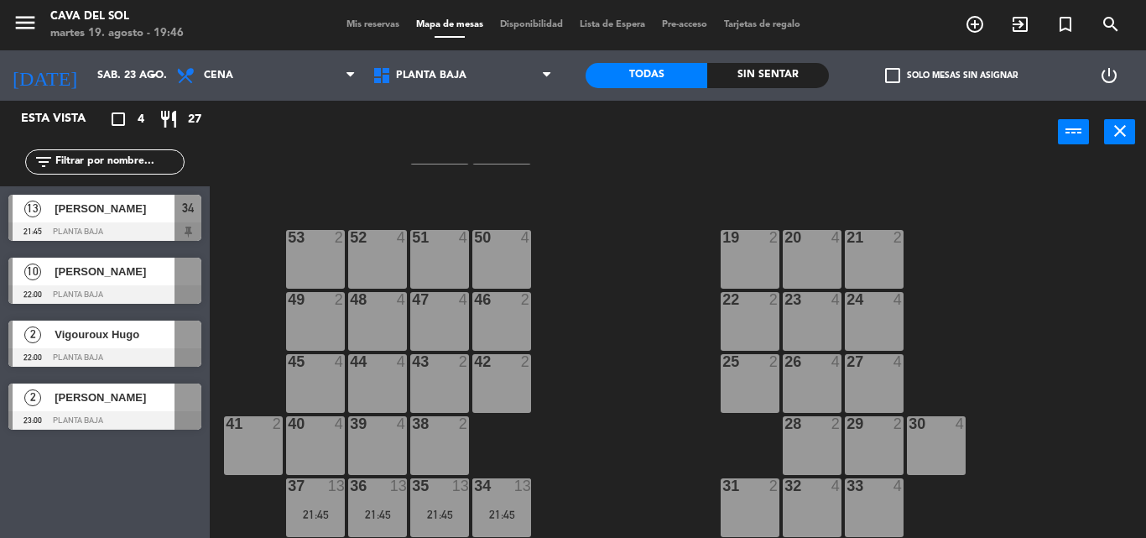
click at [114, 268] on span "[PERSON_NAME]" at bounding box center [115, 272] width 120 height 18
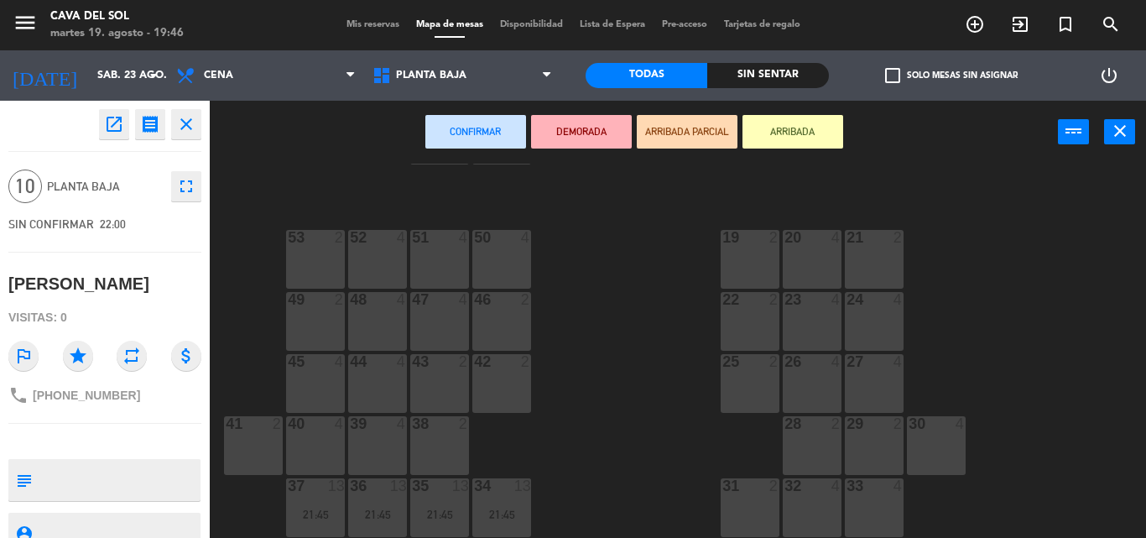
click at [736, 517] on div "31 2" at bounding box center [749, 507] width 59 height 59
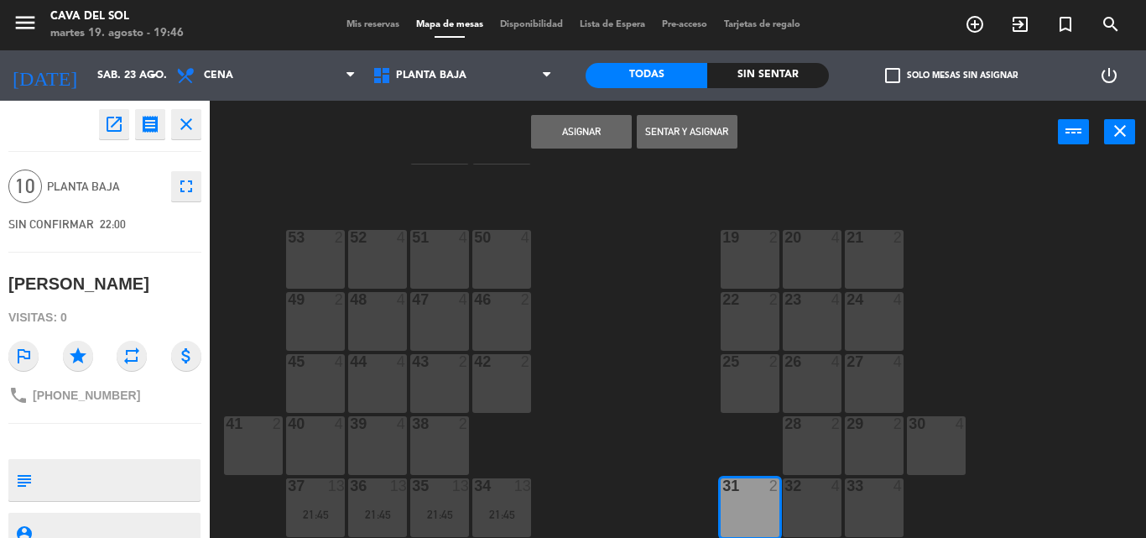
click at [827, 519] on div "32 4" at bounding box center [811, 507] width 59 height 59
click at [855, 519] on div "33 4" at bounding box center [874, 507] width 59 height 59
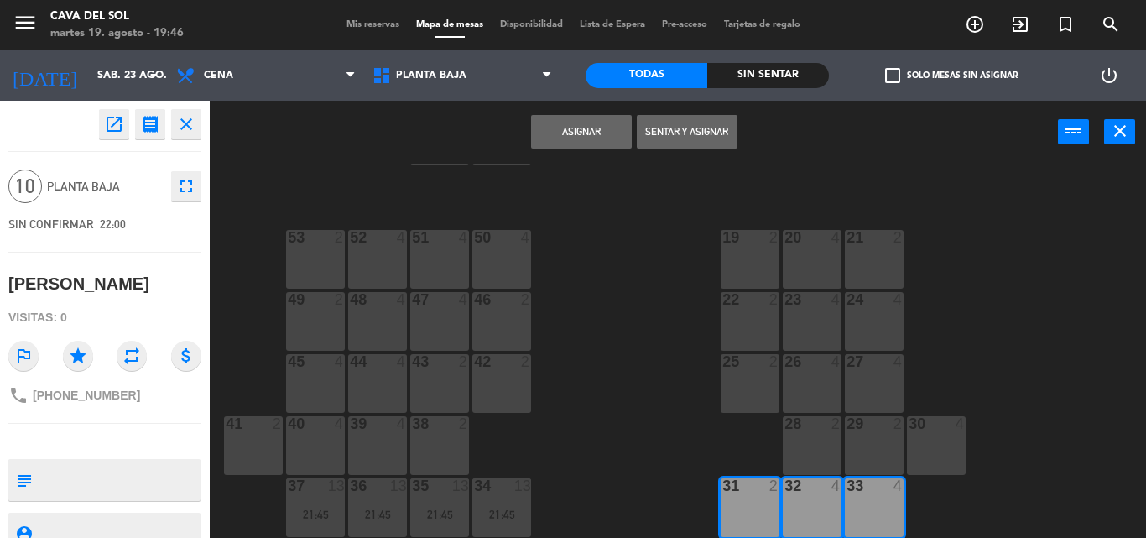
click at [585, 141] on button "Asignar" at bounding box center [581, 132] width 101 height 34
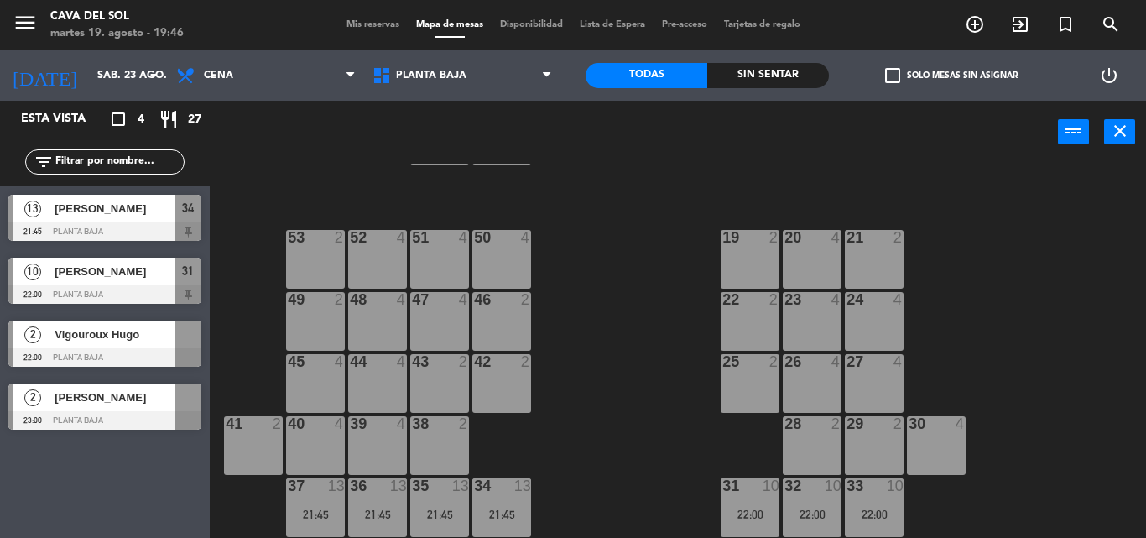
click at [623, 283] on div "60 2 62 2 10 2 11 2 12 2 59 2 61 2 13 4 14 2 15 4 57 2 58 2 16 4 17 4 18 2 56 2…" at bounding box center [683, 351] width 924 height 374
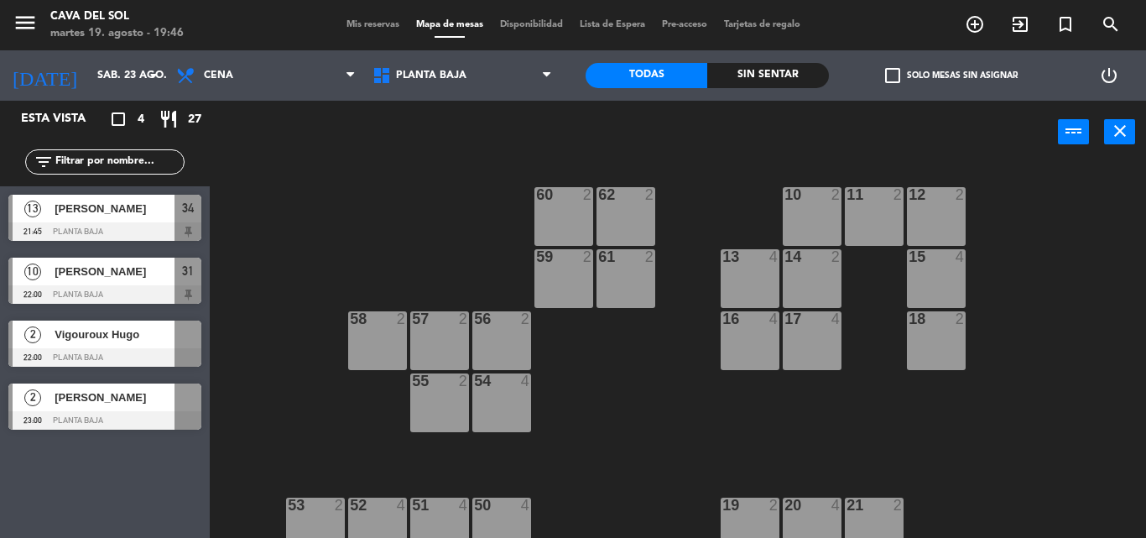
scroll to position [0, 0]
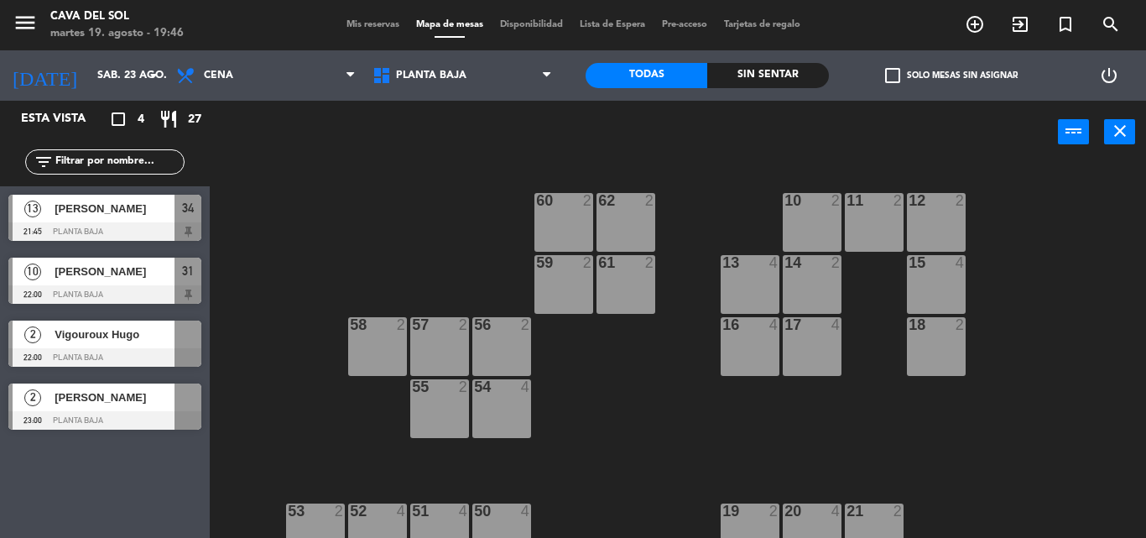
click at [101, 347] on div "Vigouroux Hugo" at bounding box center [114, 334] width 122 height 28
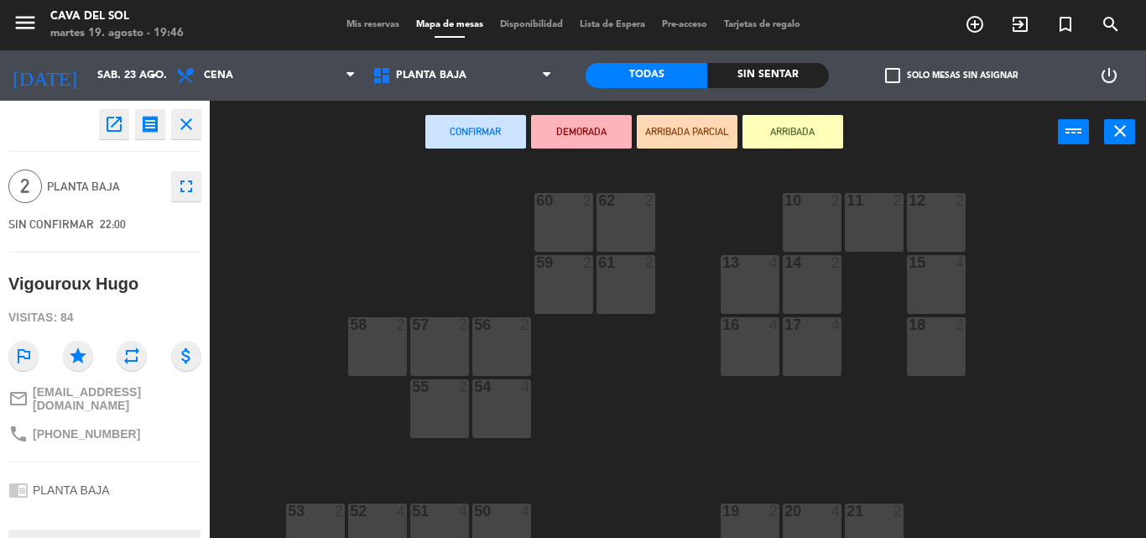
click at [583, 285] on div "59 2" at bounding box center [563, 284] width 59 height 59
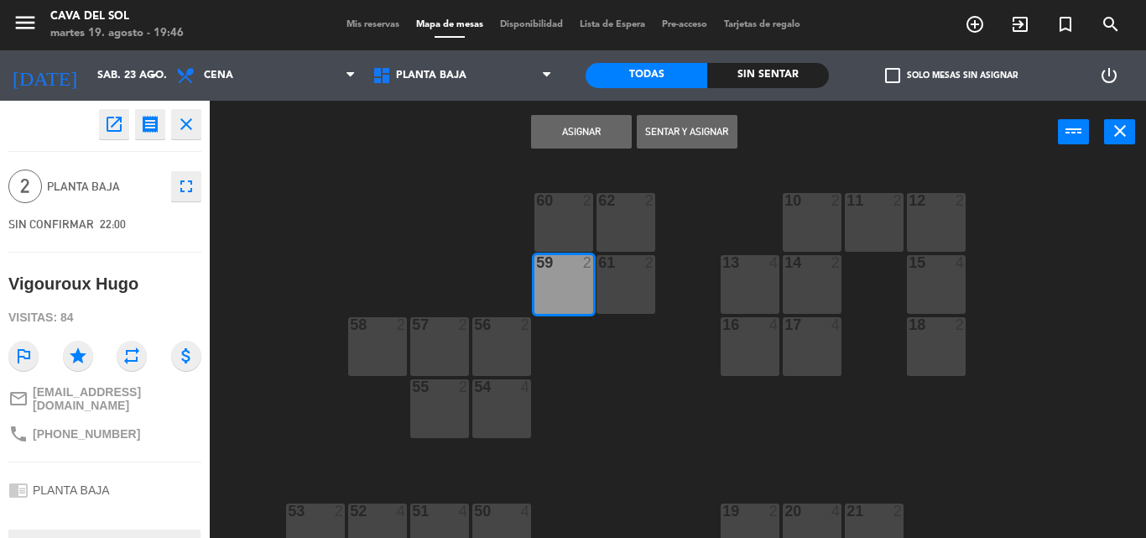
click at [597, 126] on button "Asignar" at bounding box center [581, 132] width 101 height 34
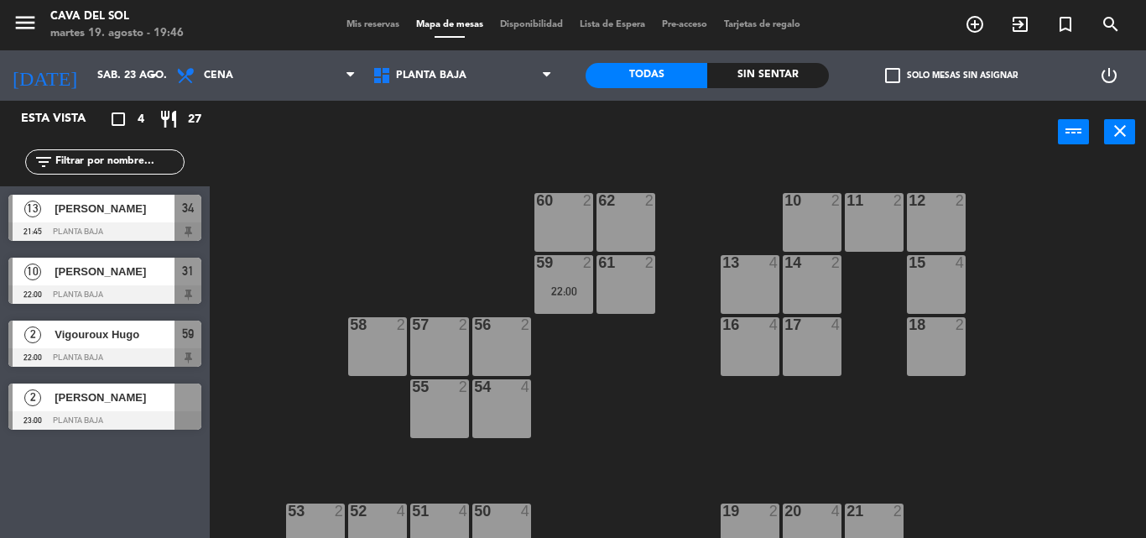
click at [590, 479] on div "60 2 62 2 10 2 11 2 12 2 59 2 22:00 61 2 13 4 14 2 15 4 57 2 58 2 16 4 17 4 18 …" at bounding box center [683, 351] width 924 height 374
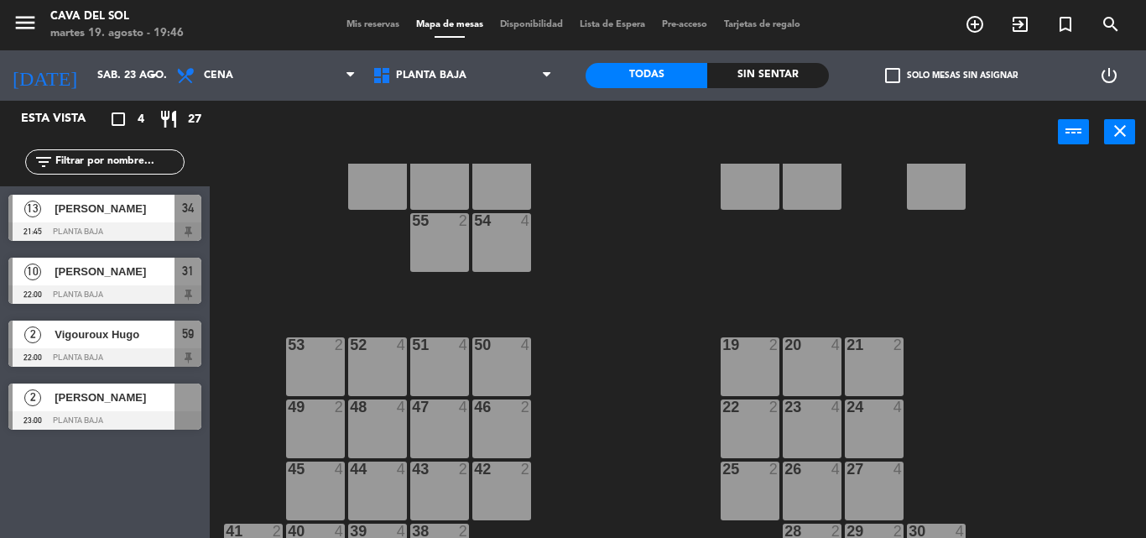
scroll to position [168, 0]
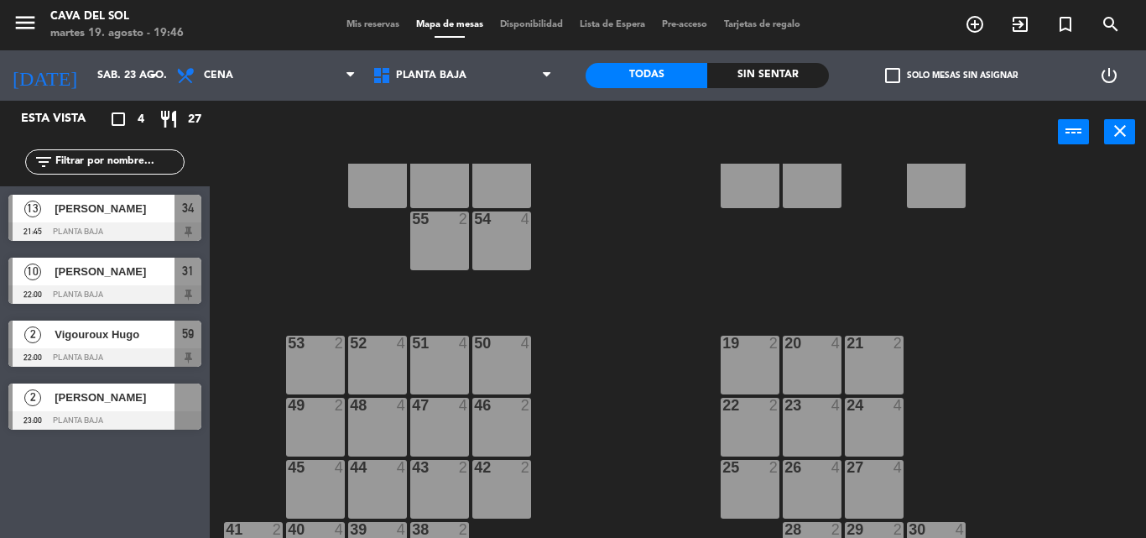
click at [141, 411] on div at bounding box center [104, 420] width 193 height 18
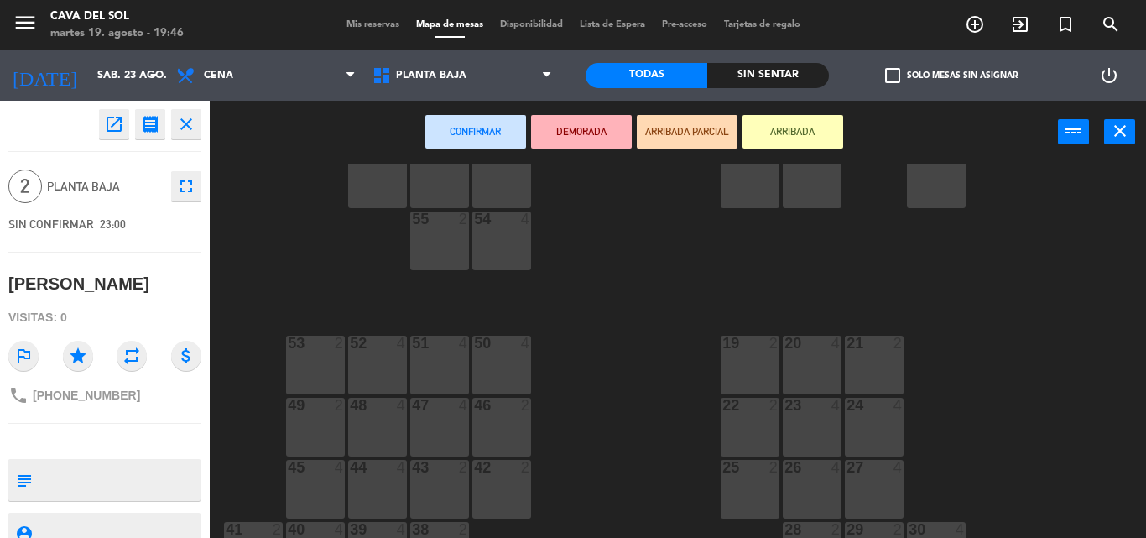
click at [875, 364] on div "21 2" at bounding box center [874, 364] width 59 height 59
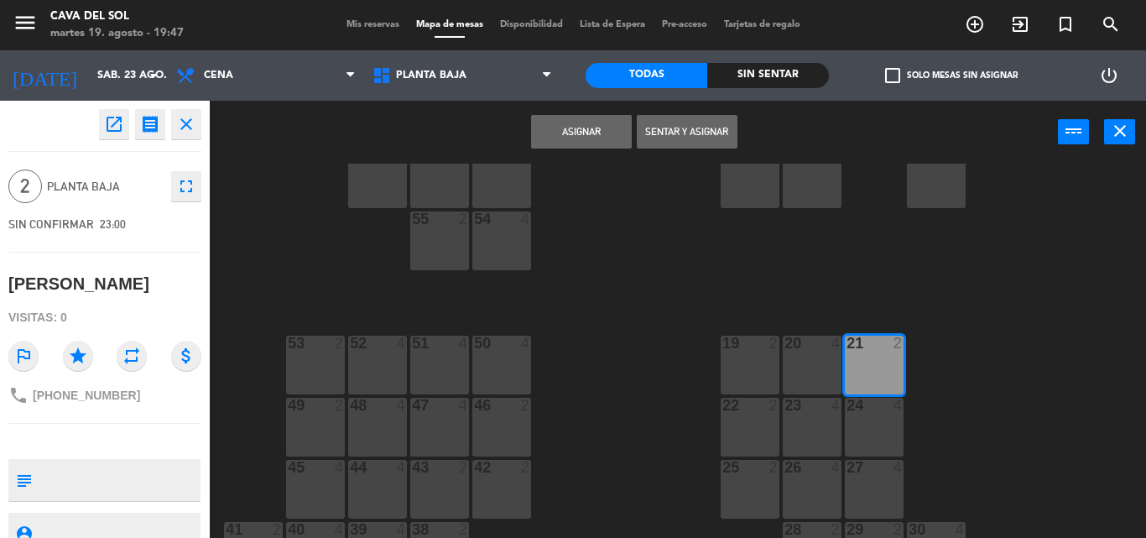
click at [589, 134] on button "Asignar" at bounding box center [581, 132] width 101 height 34
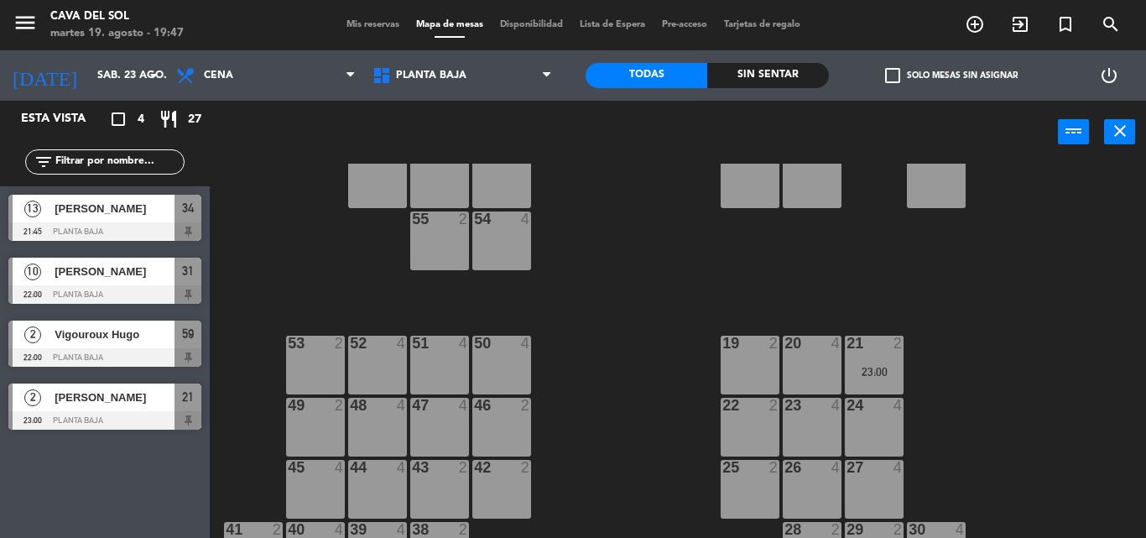
click at [626, 357] on div "60 2 62 2 10 2 11 2 12 2 59 2 22:00 61 2 13 4 14 2 15 4 57 2 58 2 16 4 17 4 18 …" at bounding box center [683, 351] width 924 height 374
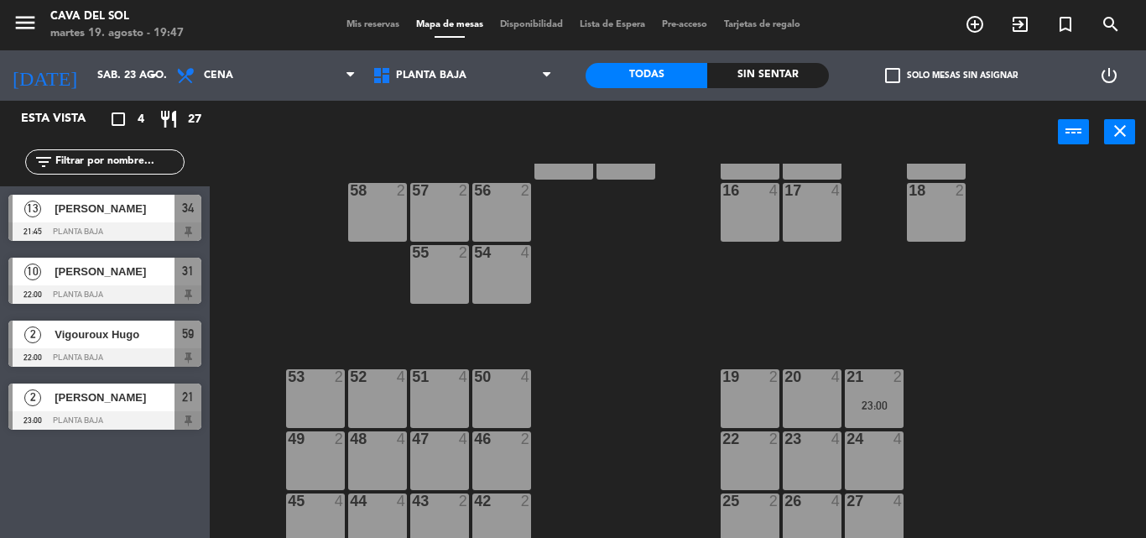
scroll to position [0, 0]
